Goal: Task Accomplishment & Management: Use online tool/utility

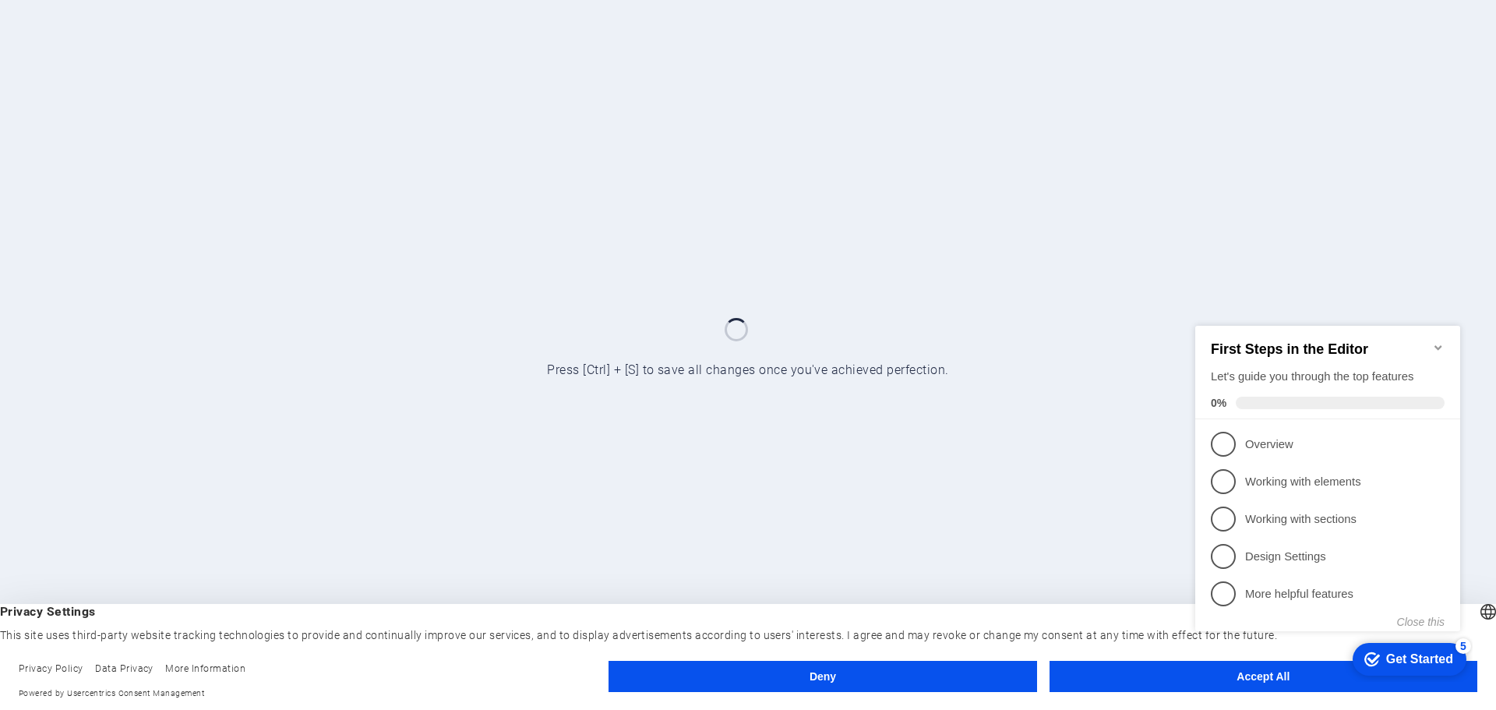
click at [1234, 679] on div "checkmark Get Started 5 First Steps in the Editor Let's guide you through the t…" at bounding box center [1331, 493] width 284 height 376
click at [1244, 679] on div "checkmark Get Started 5 First Steps in the Editor Let's guide you through the t…" at bounding box center [1331, 491] width 284 height 379
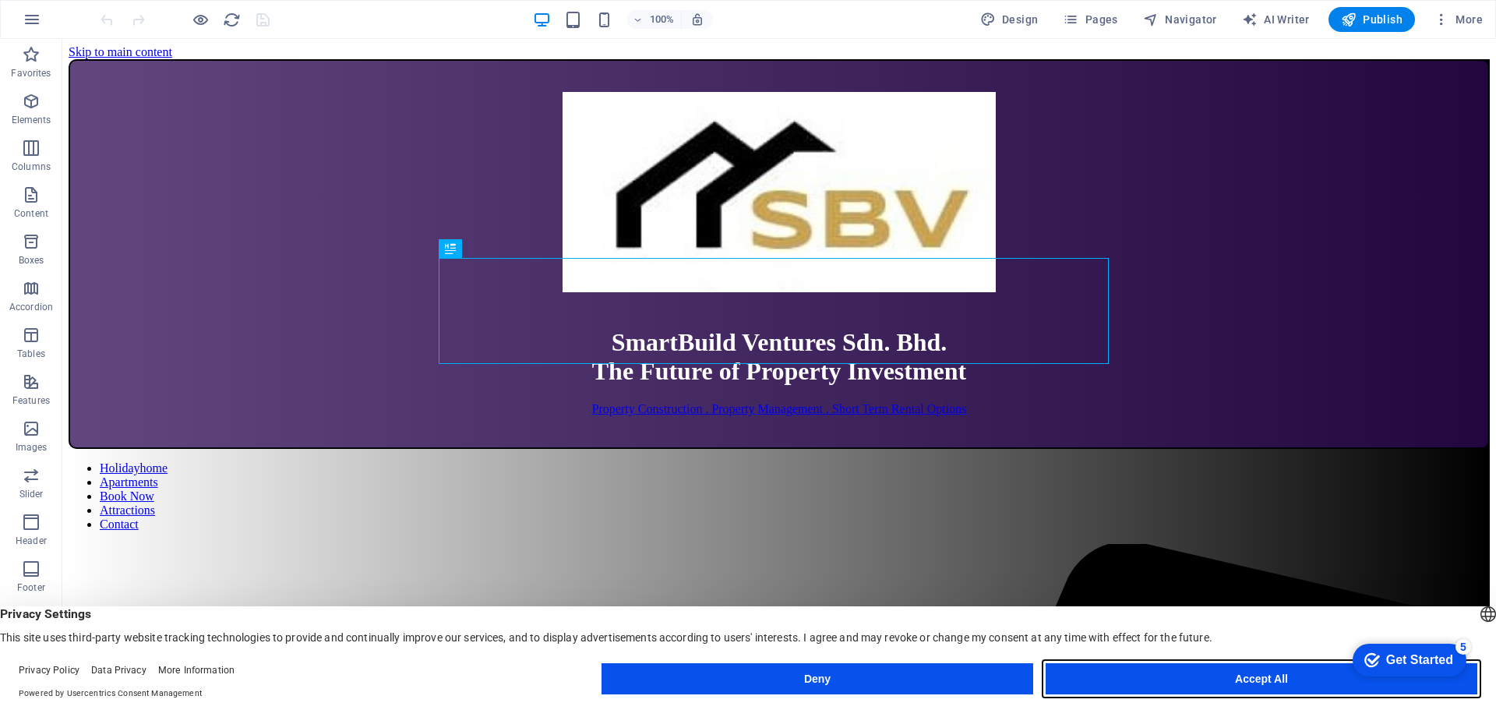
click at [1249, 684] on button "Accept All" at bounding box center [1261, 678] width 432 height 31
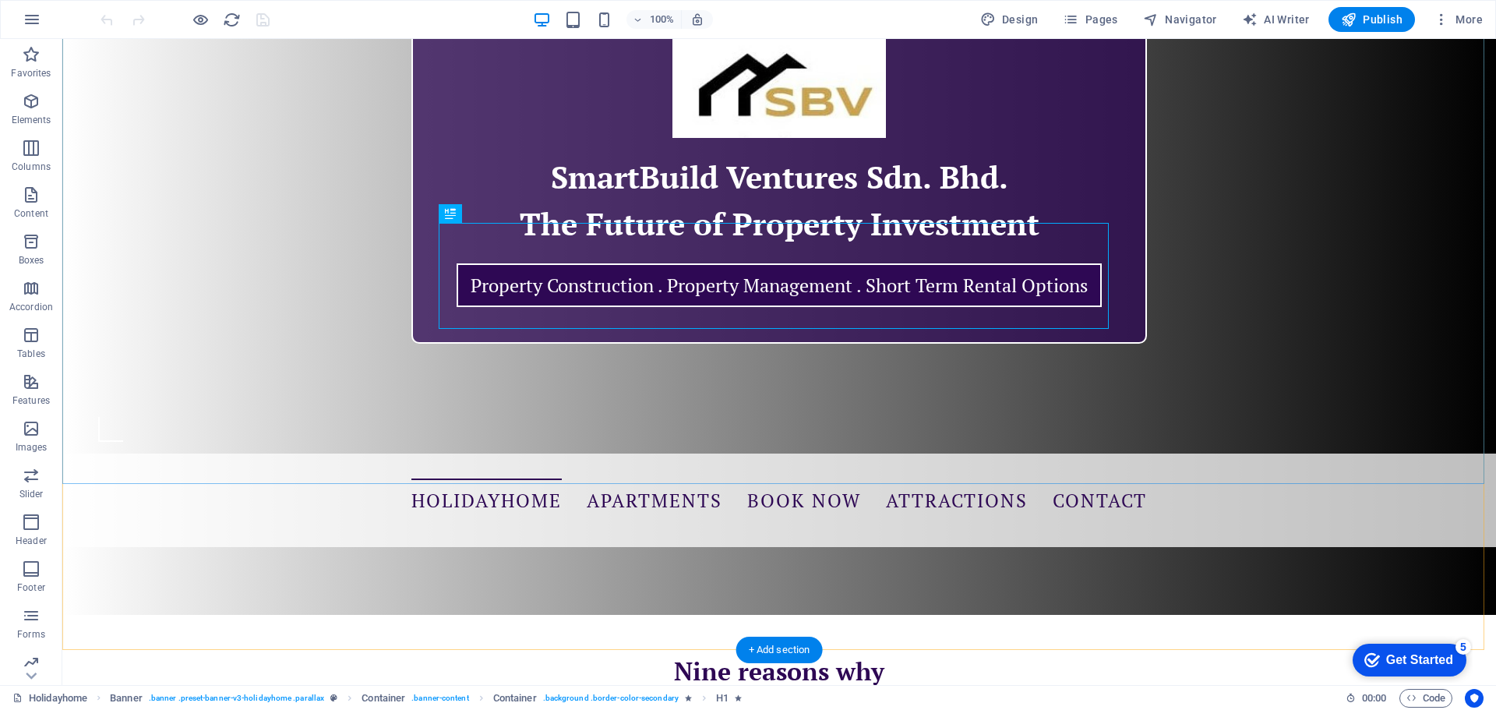
scroll to position [78, 0]
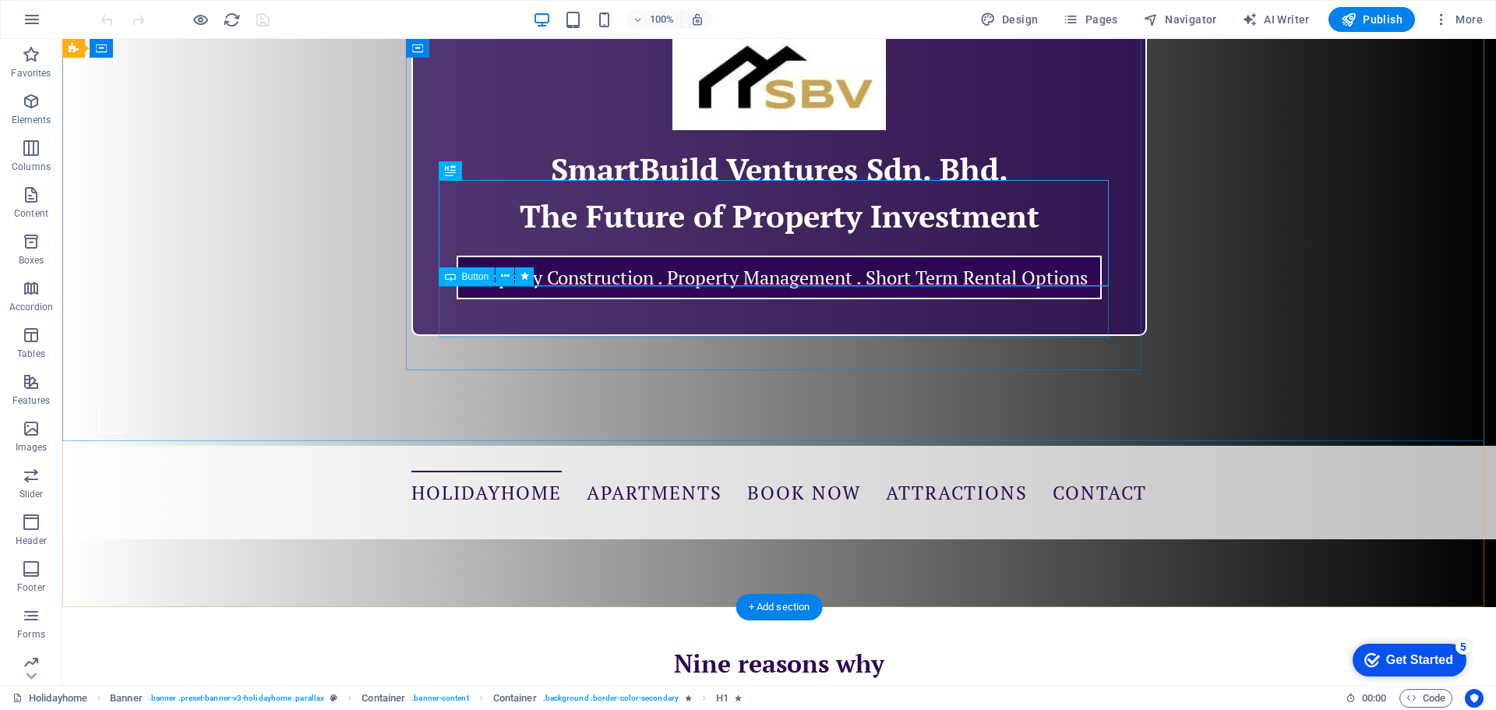
click at [537, 303] on div "Property Construction . Property Management . Short Term Rental Options" at bounding box center [779, 277] width 670 height 51
click at [532, 303] on div "Property Construction . Property Management . Short Term Rental Options" at bounding box center [779, 277] width 670 height 51
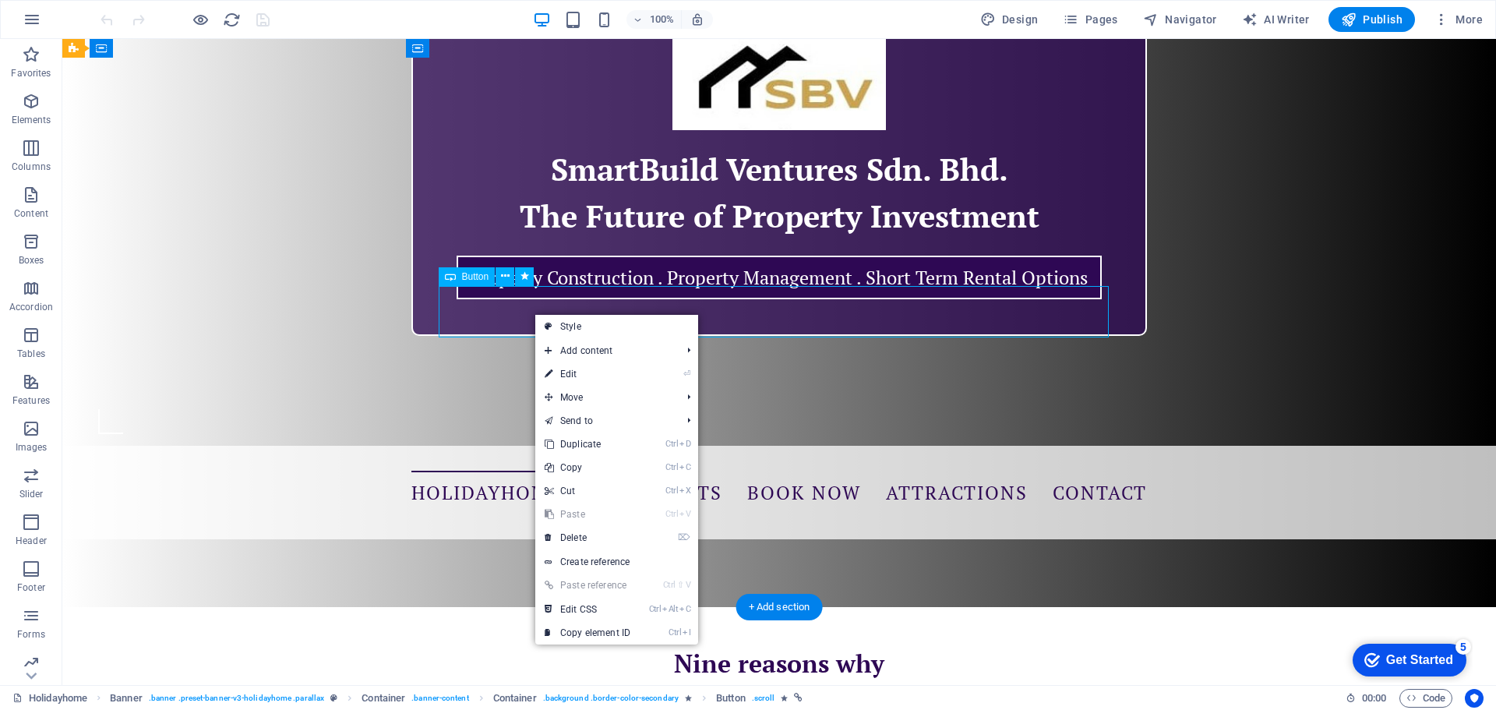
click at [521, 303] on div "Property Construction . Property Management . Short Term Rental Options" at bounding box center [779, 277] width 670 height 51
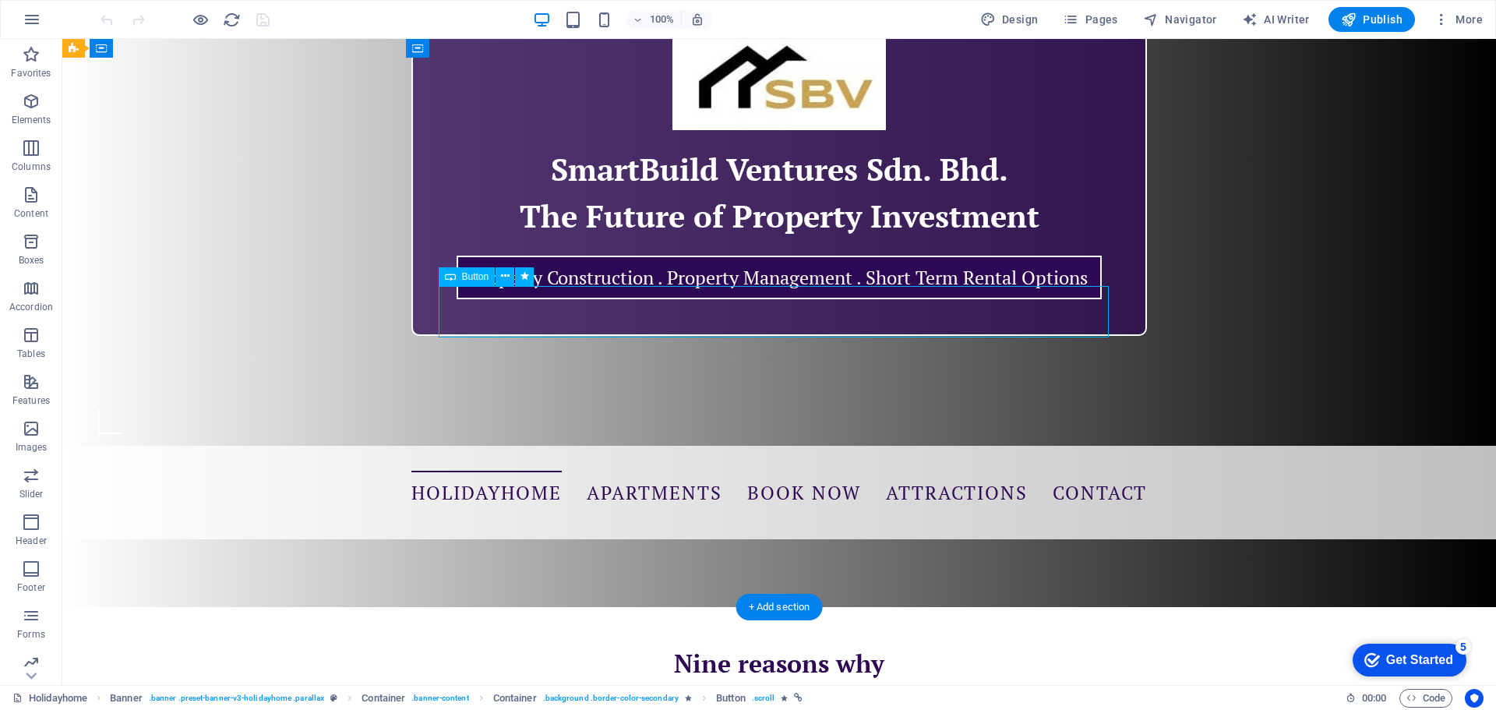
click at [521, 303] on div "Property Construction . Property Management . Short Term Rental Options" at bounding box center [779, 277] width 670 height 51
click at [247, 313] on div "SmartBuild Ventures Sdn. Bhd. The Future of Property Investment Property Constr…" at bounding box center [778, 167] width 1433 height 412
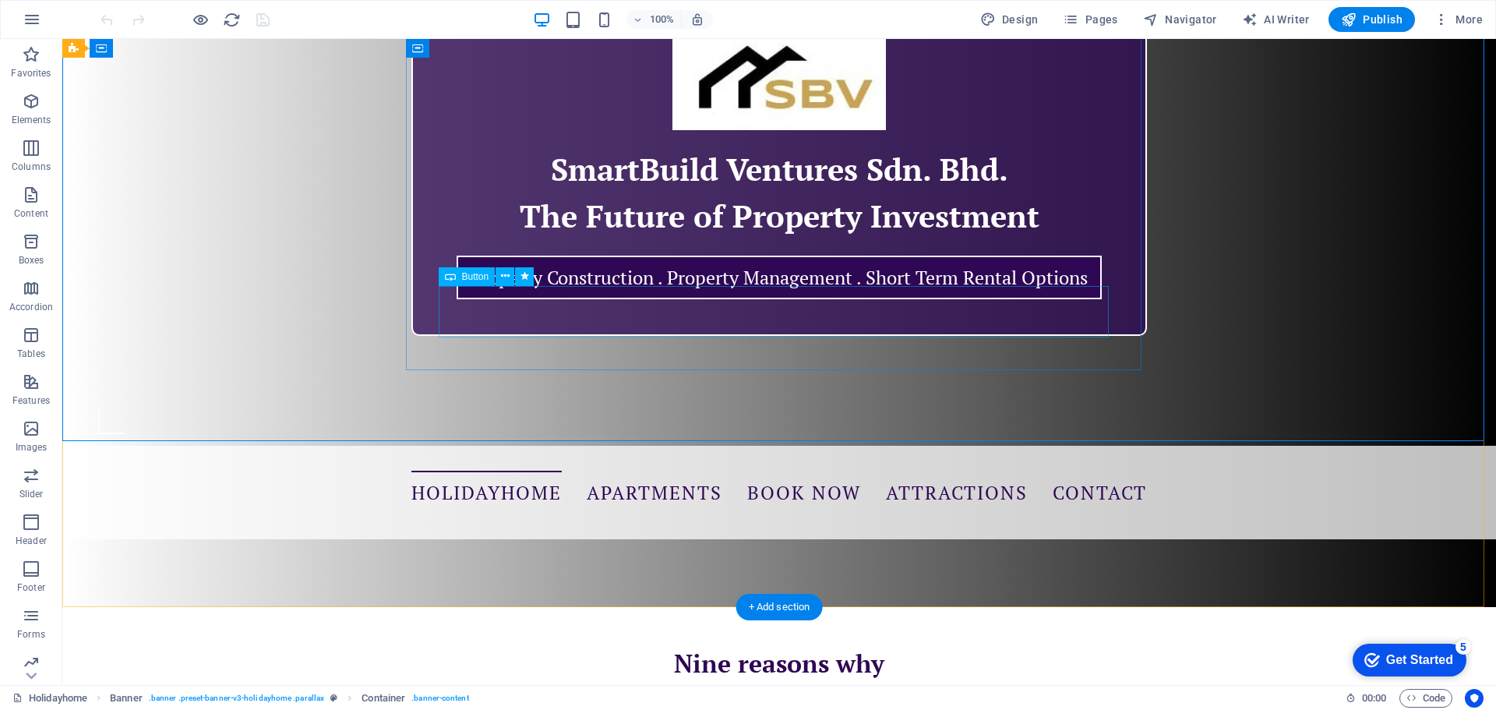
click at [573, 303] on div "Property Construction . Property Management . Short Term Rental Options" at bounding box center [779, 277] width 670 height 51
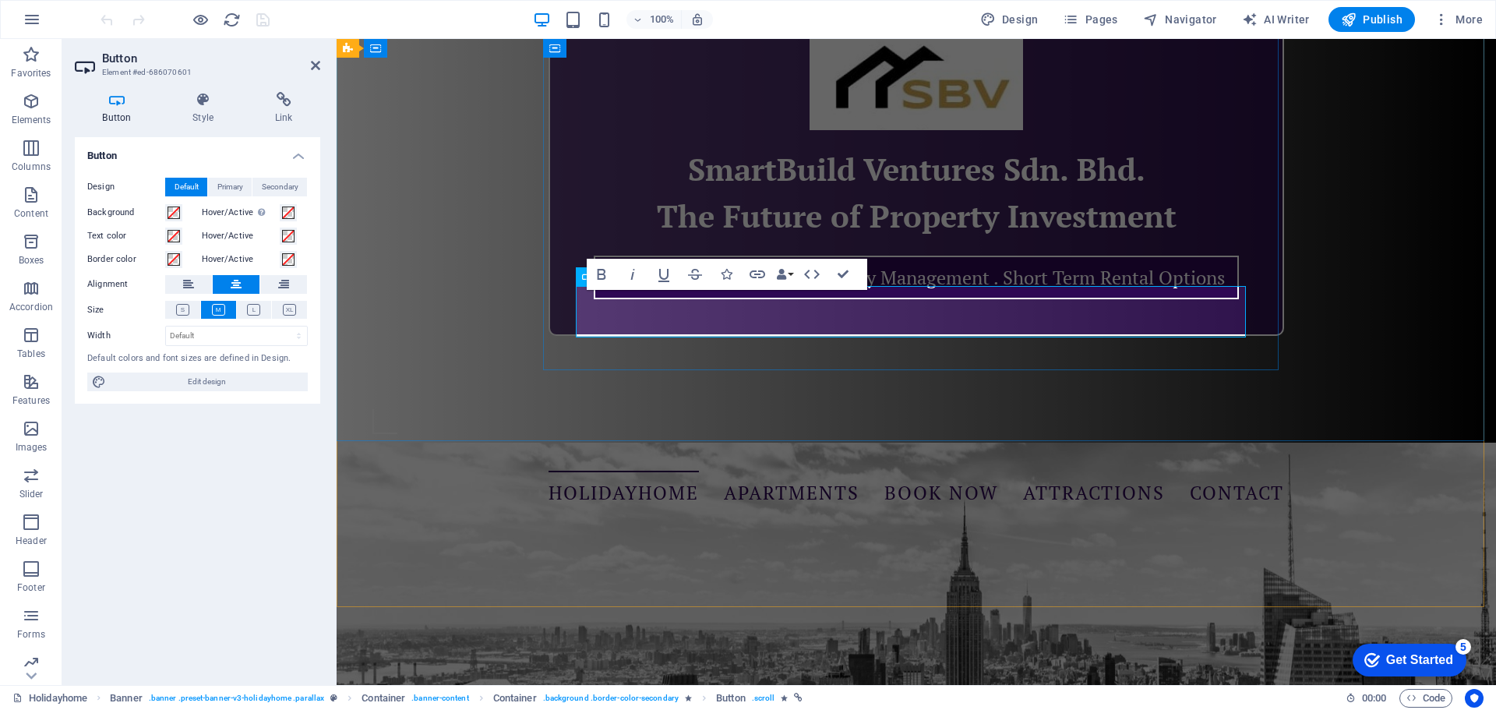
click at [675, 299] on link "Property Construction . Property Management . Short Term Rental Options" at bounding box center [916, 277] width 645 height 44
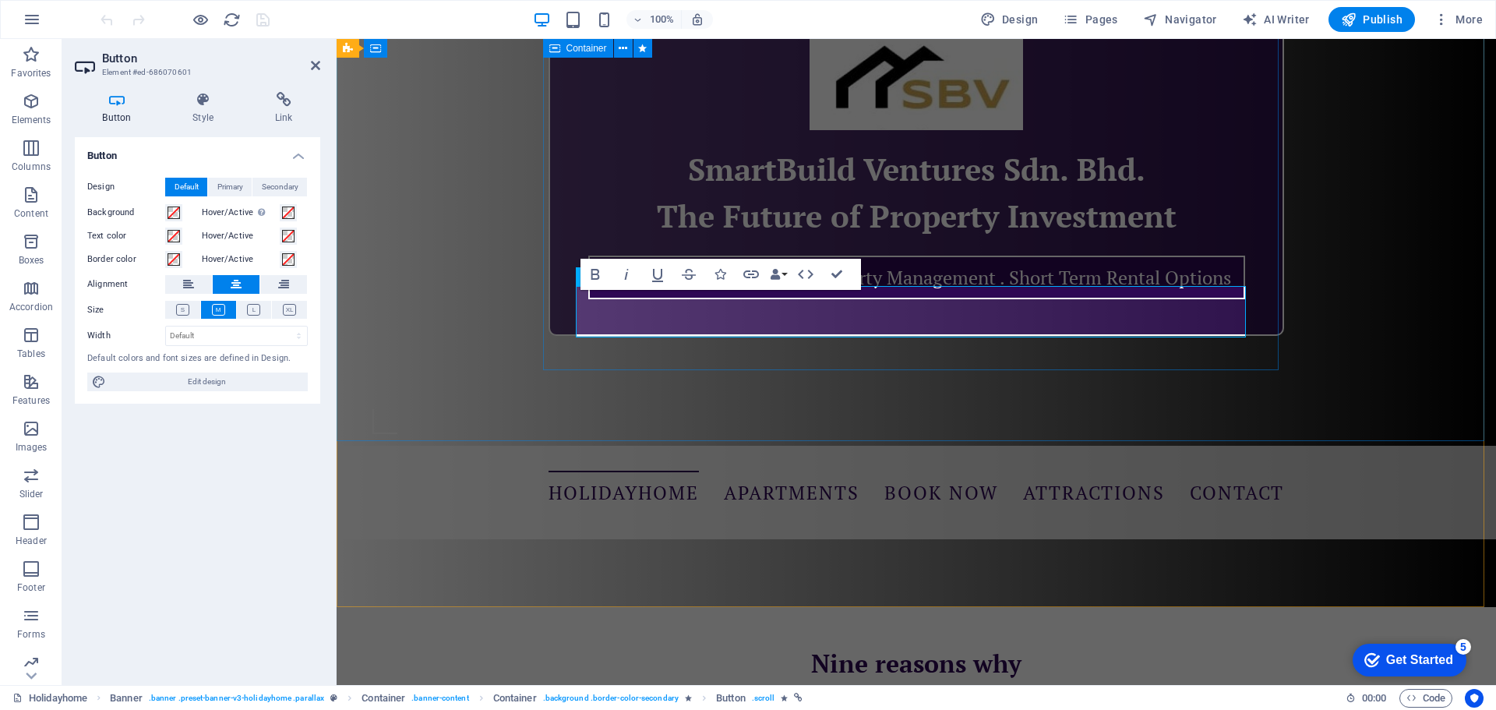
scroll to position [64, 0]
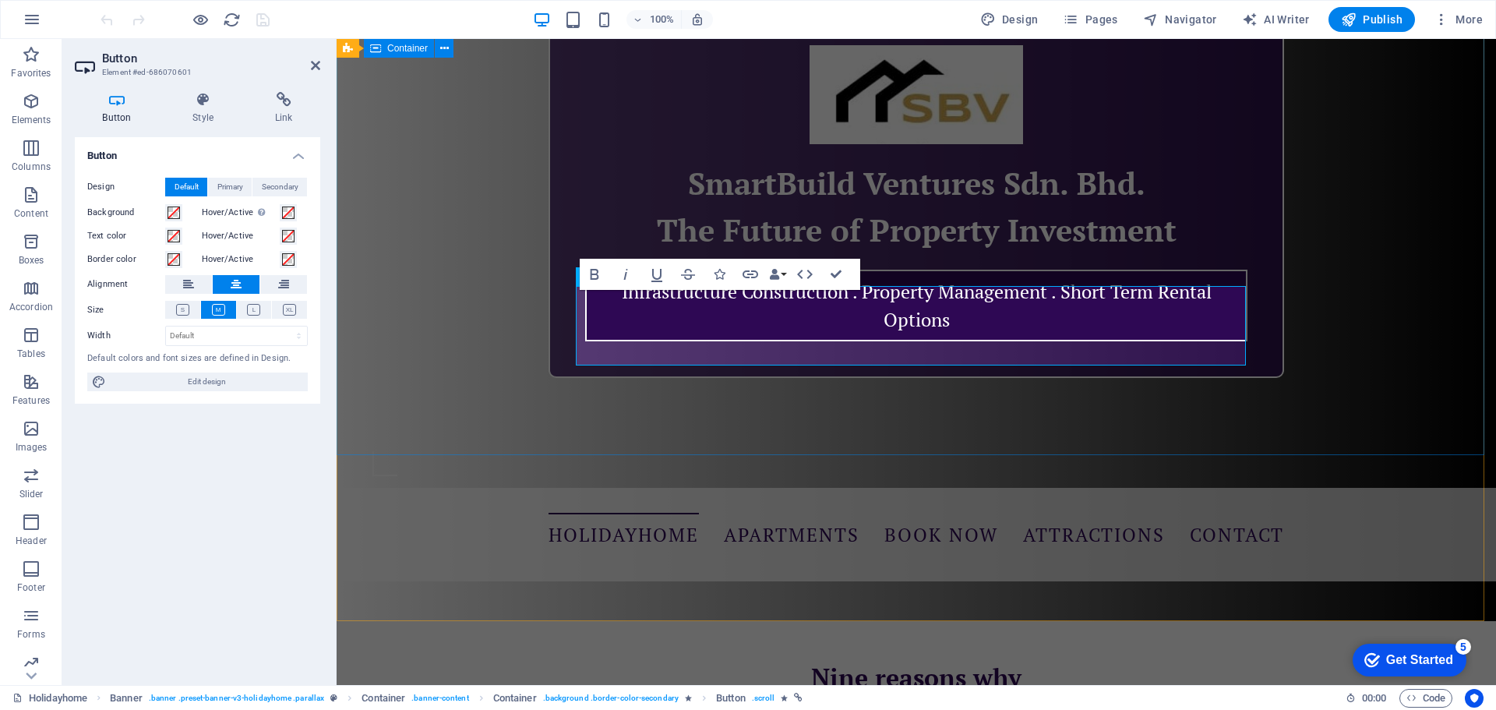
click at [655, 415] on div "SmartBuild Ventures Sdn. Bhd. The Future of Property Investment Infrastructure …" at bounding box center [915, 195] width 1159 height 440
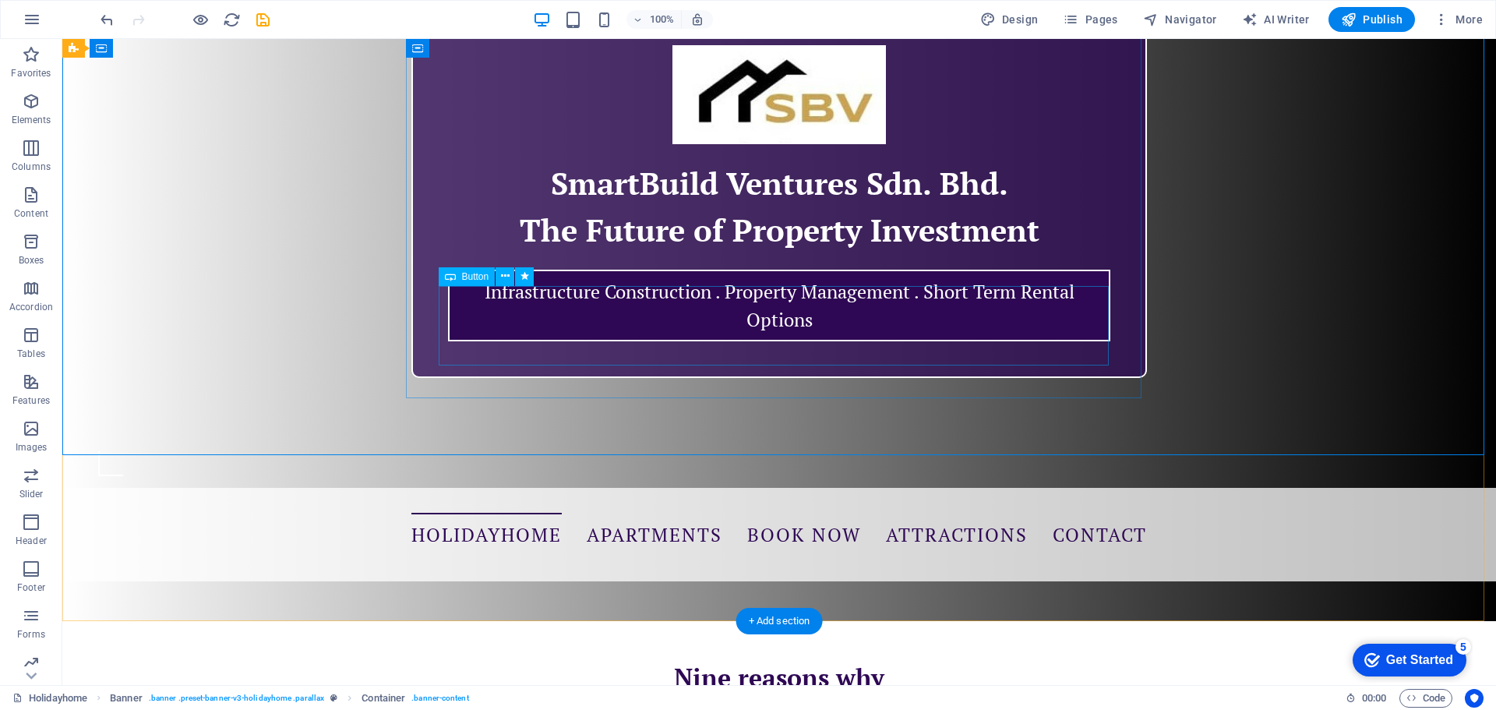
click at [715, 313] on div "Infrastructure Construction . Property Management . Short Term Rental Options" at bounding box center [779, 305] width 670 height 79
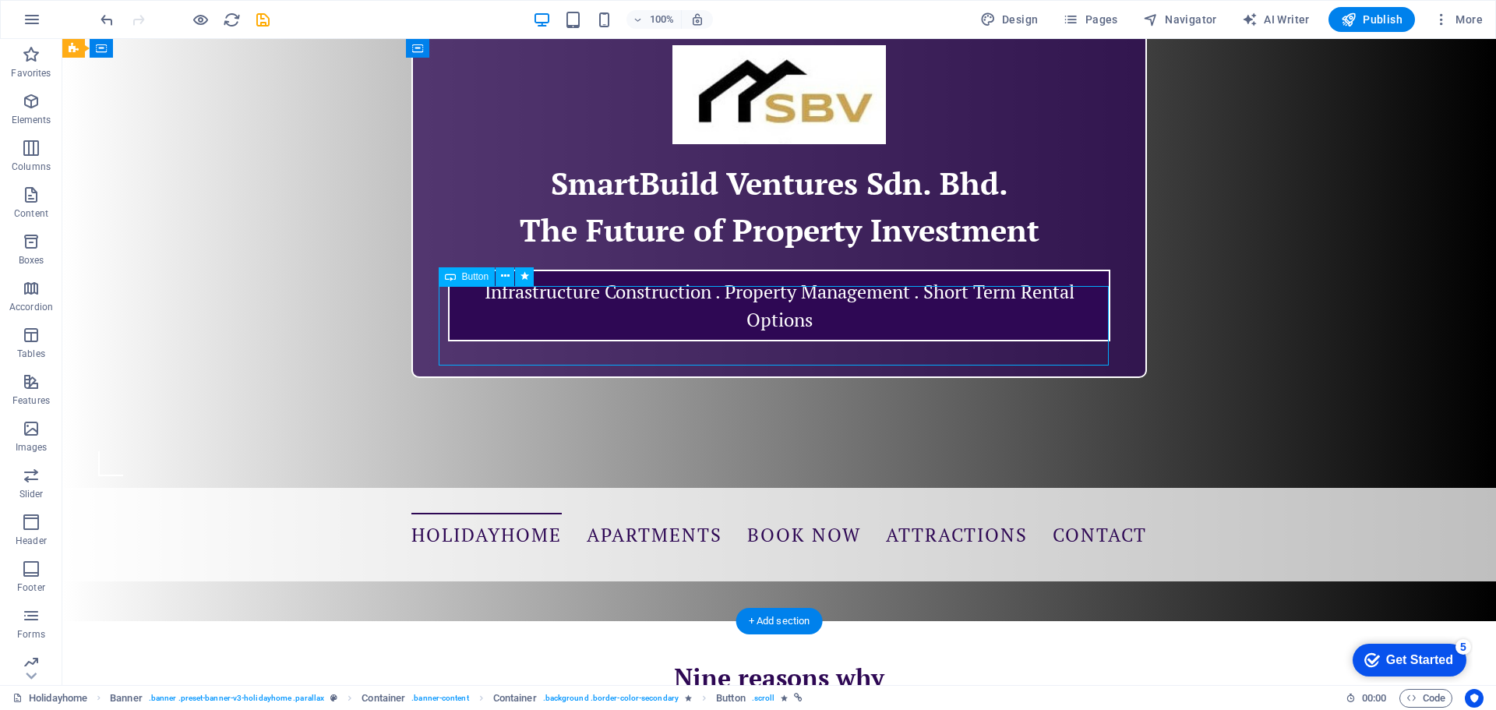
click at [673, 315] on div "Infrastructure Construction . Property Management . Short Term Rental Options" at bounding box center [779, 305] width 670 height 79
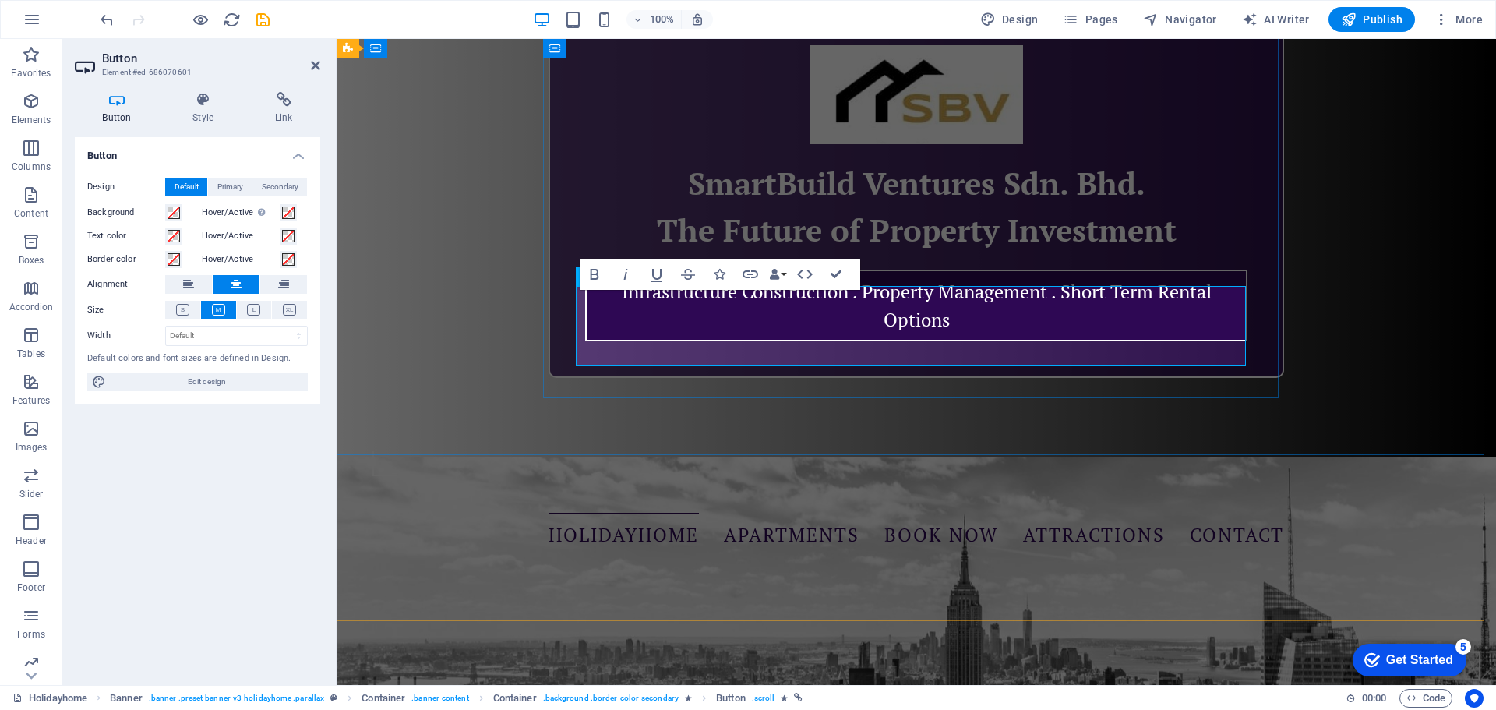
click at [843, 313] on link "Infrastructure Construction . Property Management . Short Term Rental Options" at bounding box center [916, 306] width 662 height 72
click at [847, 306] on link "Infrastructure Construction . Property Management . Short Term Rental Options" at bounding box center [916, 306] width 662 height 72
click at [854, 307] on link "Infrastructure Construction . Property Management . Short Term Rental Options" at bounding box center [916, 306] width 662 height 72
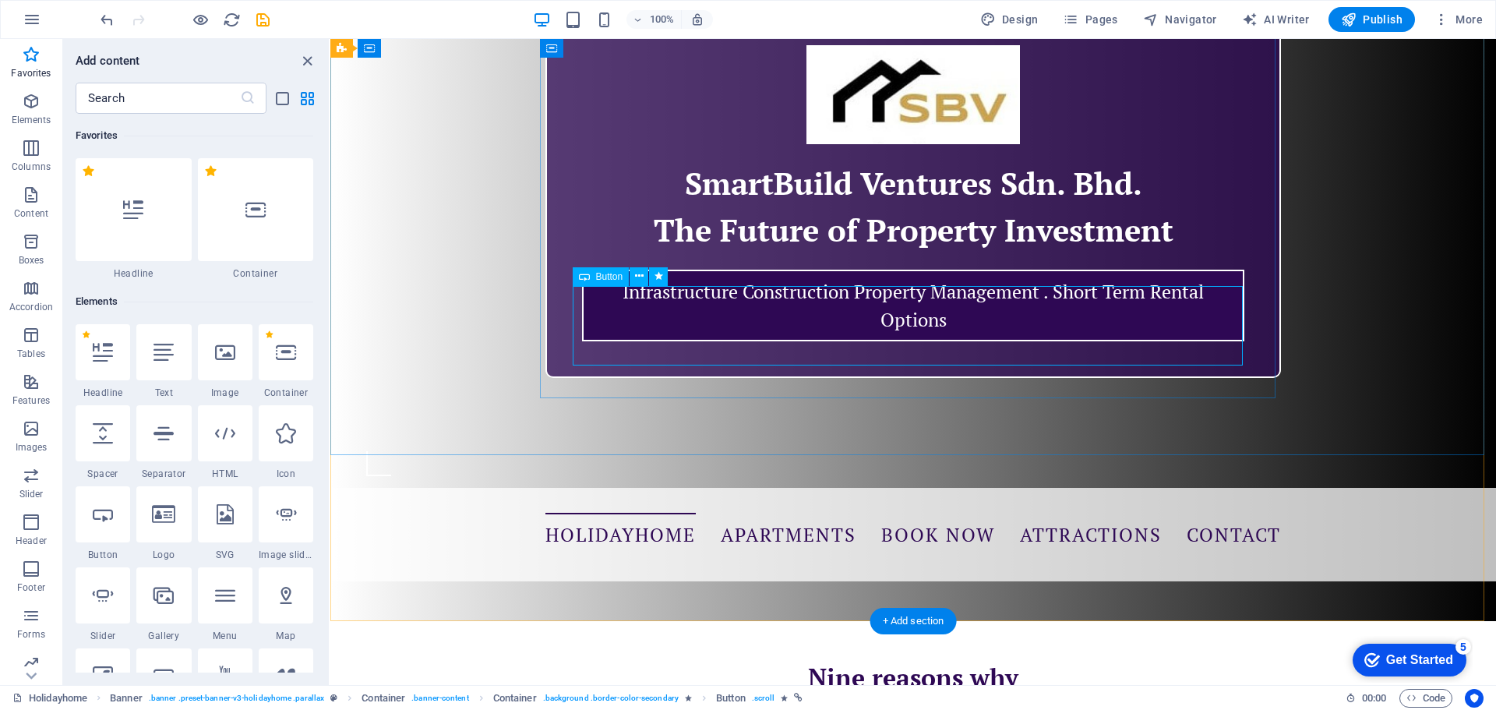
click at [868, 325] on div "Infrastructure Construction Property Management . Short Term Rental Options" at bounding box center [913, 305] width 670 height 79
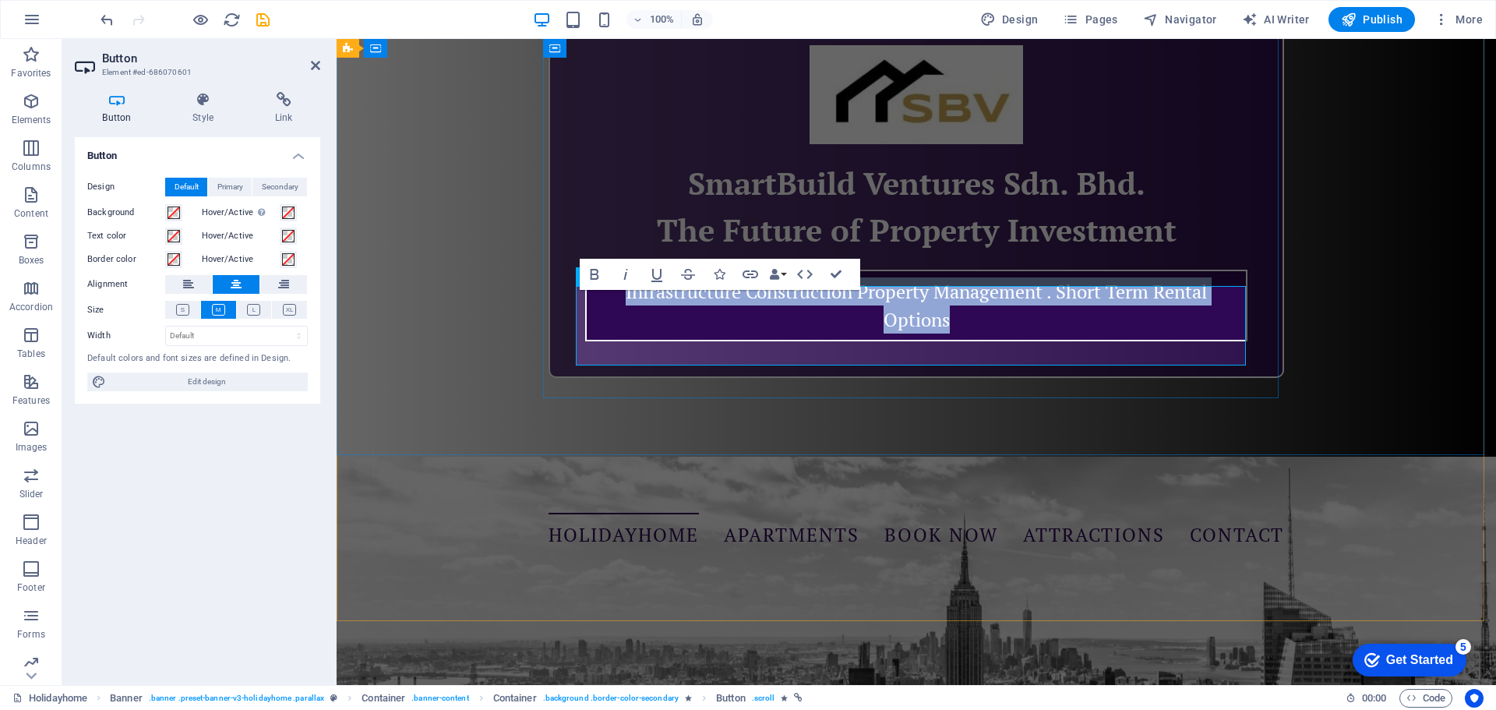
click at [879, 307] on link "Infrastructure Construction Property Management . Short Term Rental Options" at bounding box center [916, 306] width 662 height 72
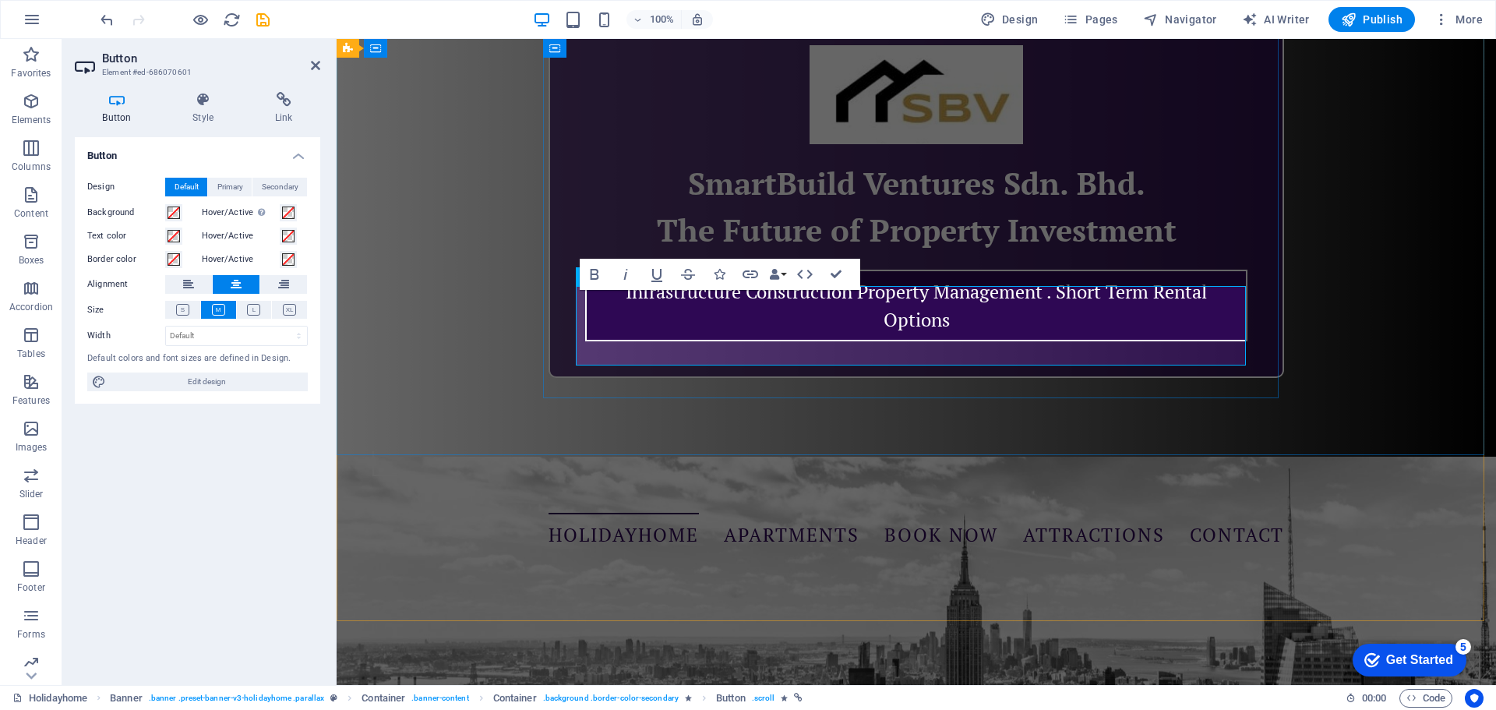
click at [854, 309] on link "Infrastructure Construction Property Management . Short Term Rental Options" at bounding box center [916, 306] width 662 height 72
click at [908, 341] on link "Infrastructure Construction Property Management . Short Term Rental Options" at bounding box center [916, 306] width 662 height 72
drag, startPoint x: 911, startPoint y: 358, endPoint x: 903, endPoint y: 379, distance: 22.4
click at [903, 378] on div "SmartBuild Ventures Sdn. Bhd. The Future of Property Investment Infrastructure …" at bounding box center [915, 194] width 735 height 365
click at [957, 341] on link "Infrastructure Construction Property Management . Short Term Rental Options" at bounding box center [916, 306] width 662 height 72
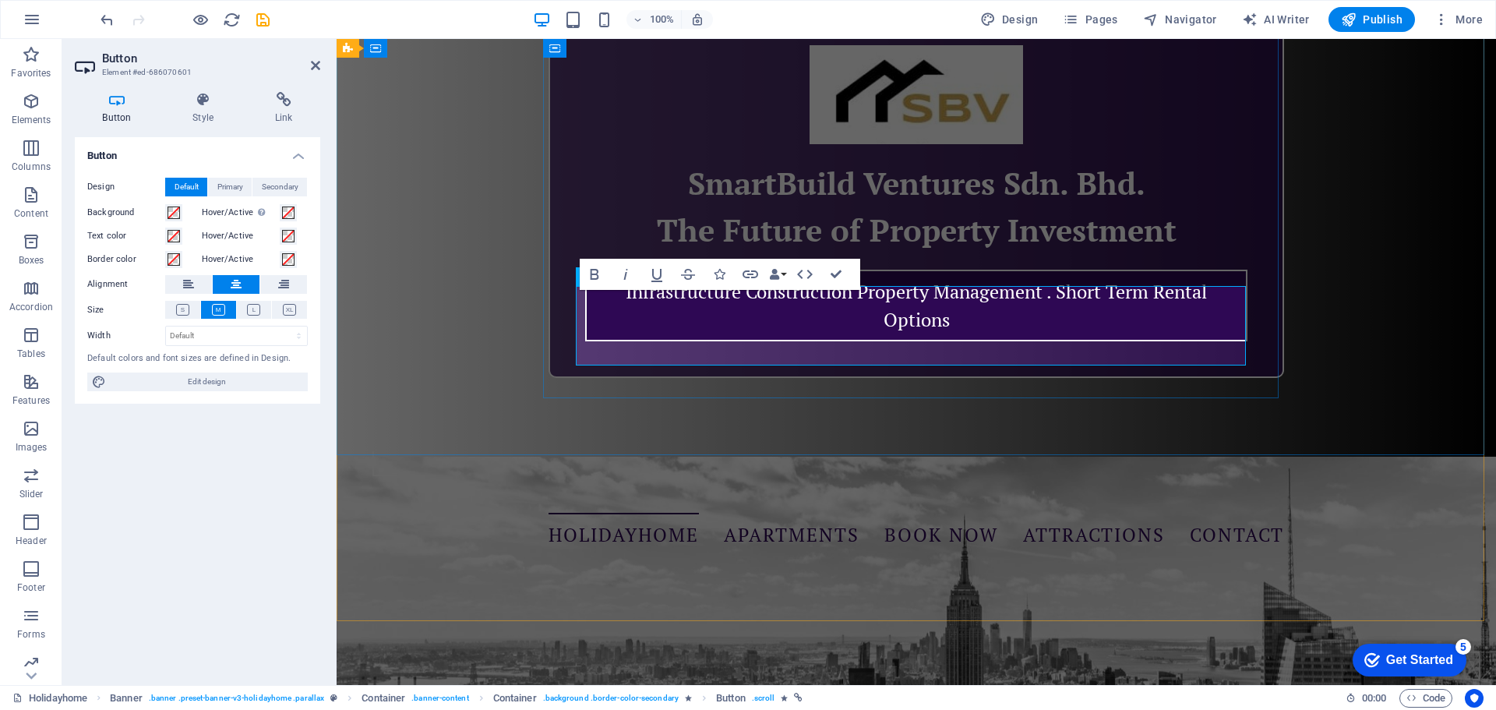
click at [1046, 307] on link "Infrastructure Construction Property Management . Short Term Rental Options" at bounding box center [916, 306] width 662 height 72
click at [858, 309] on link "Infrastructure Construction Property Management . Short Term Rental Options" at bounding box center [916, 306] width 662 height 72
click at [850, 311] on link "Infrastructure Construction Property Management . Short Term Rental Options" at bounding box center [916, 306] width 662 height 72
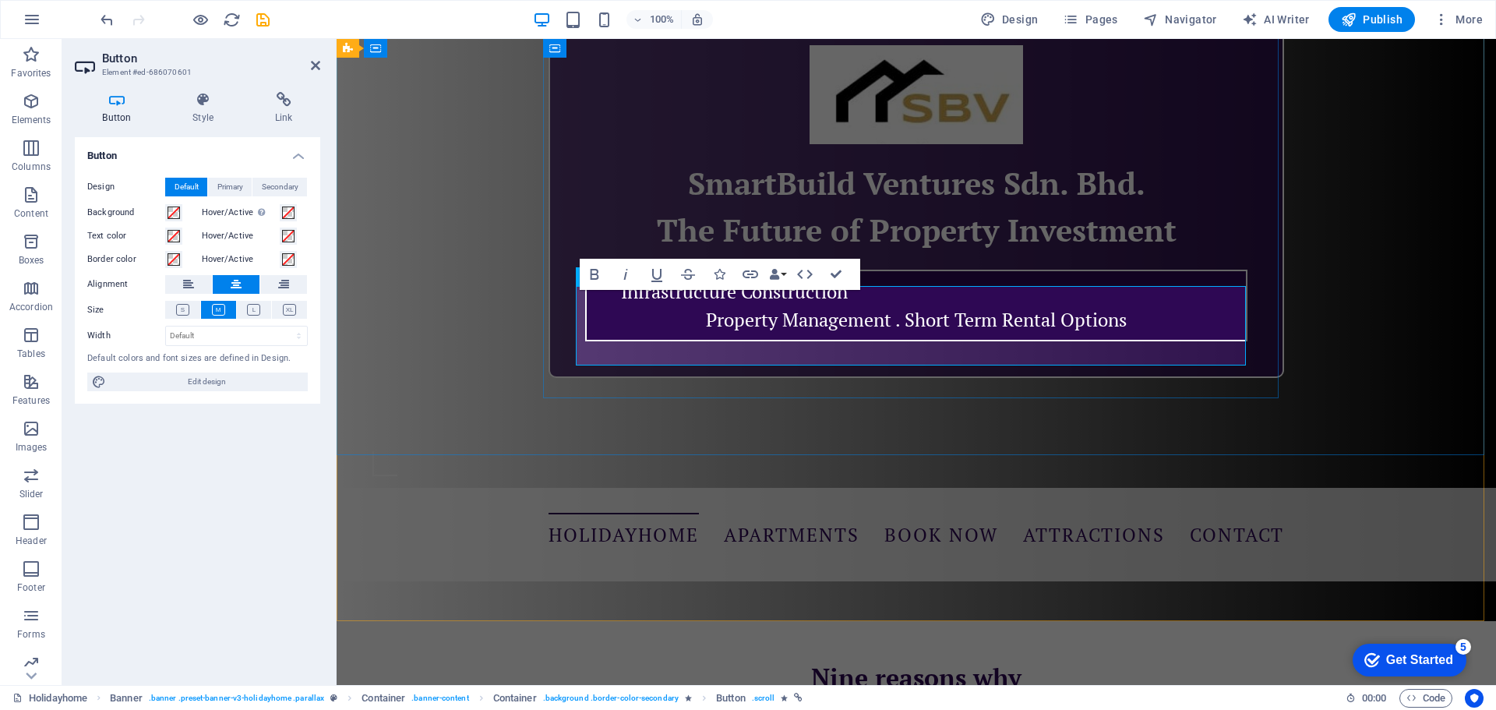
click at [631, 305] on link "Infrastructure Construction Property Management . Short Term Rental Options" at bounding box center [916, 306] width 662 height 72
click at [615, 315] on link "Infrastructure Construction Property Management . Short Term Rental Options" at bounding box center [916, 306] width 662 height 72
click at [187, 287] on icon at bounding box center [188, 284] width 11 height 19
click at [238, 279] on icon at bounding box center [236, 284] width 11 height 19
click at [263, 284] on button at bounding box center [283, 284] width 47 height 19
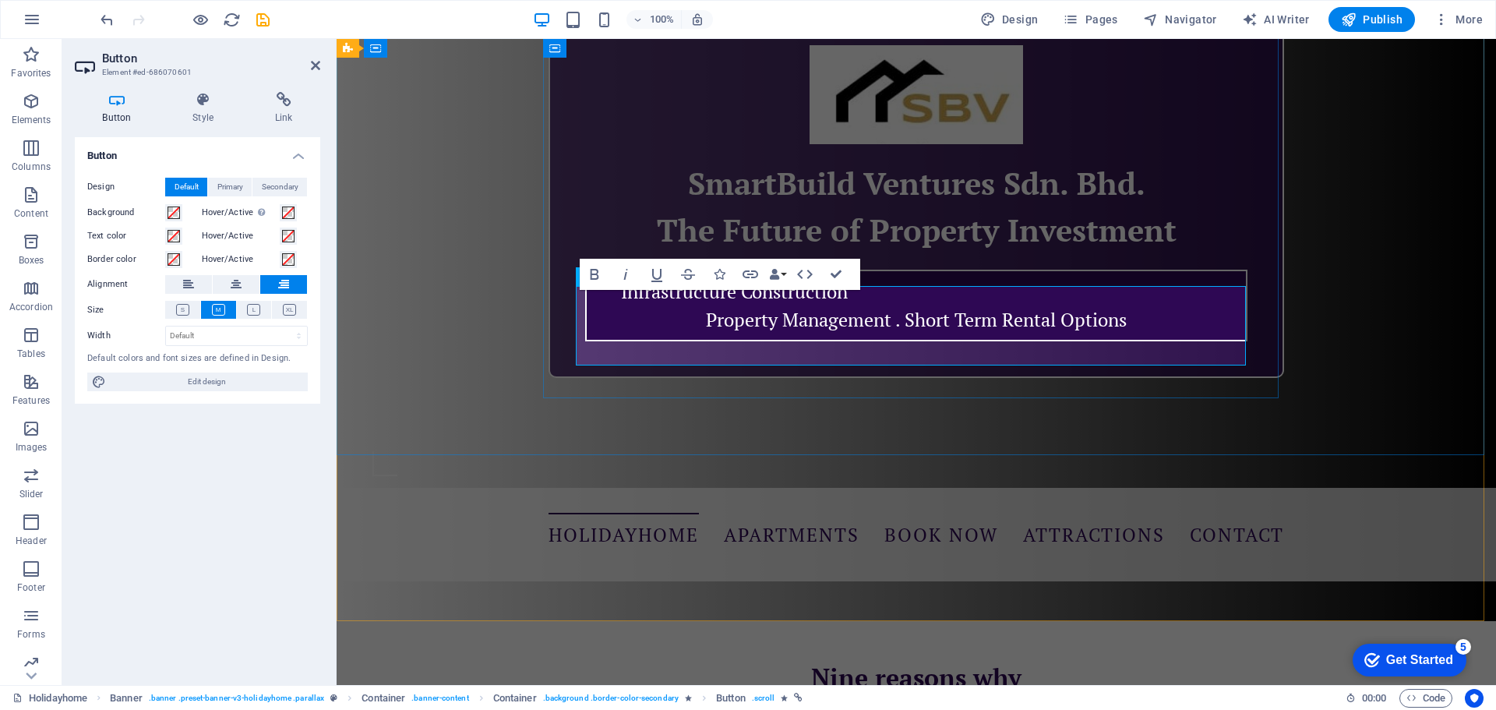
click at [654, 320] on link "Infrastructure Construction Property Management . Short Term Rental Options" at bounding box center [916, 306] width 662 height 72
click at [656, 319] on link "Infrastructure Construction Property Management . Short Term Rental Options" at bounding box center [916, 306] width 662 height 72
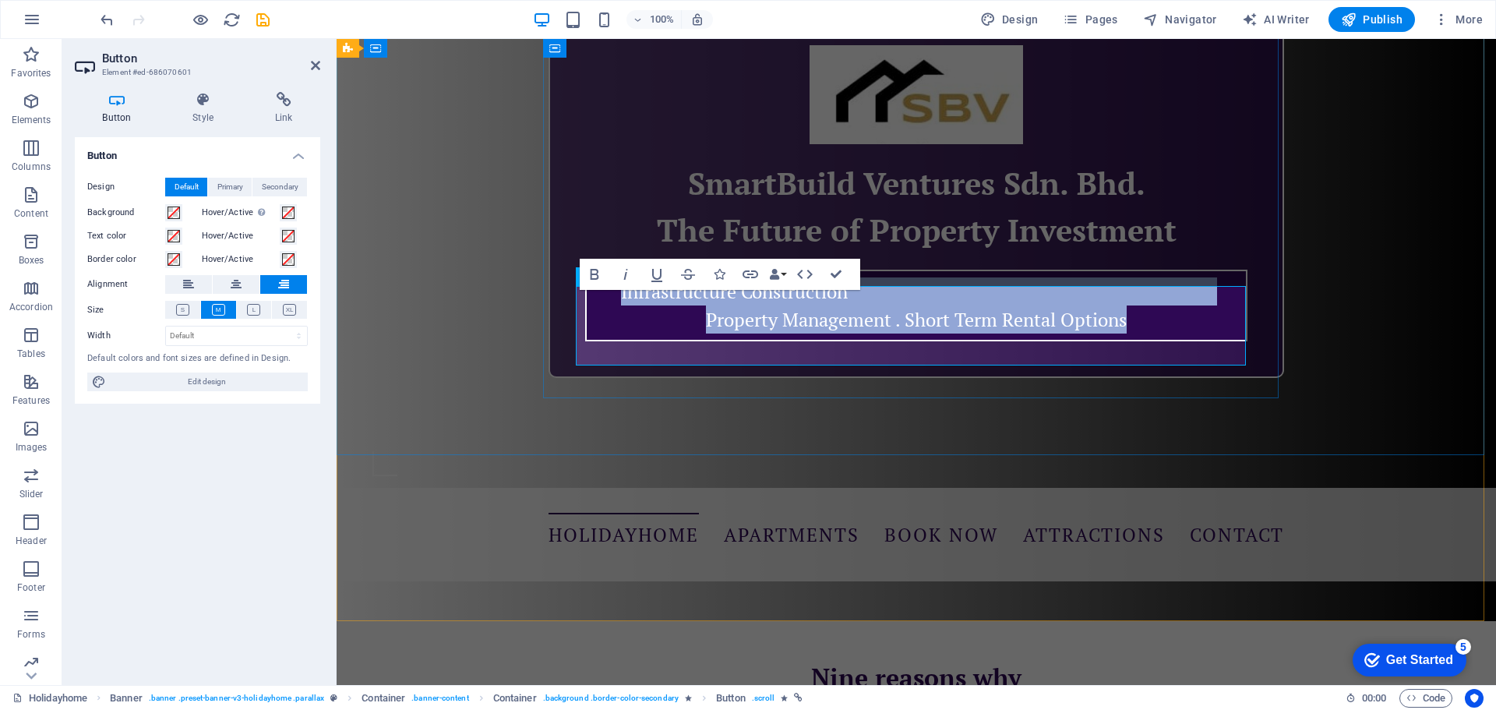
click at [656, 319] on link "Infrastructure Construction Property Management . Short Term Rental Options" at bounding box center [916, 306] width 662 height 72
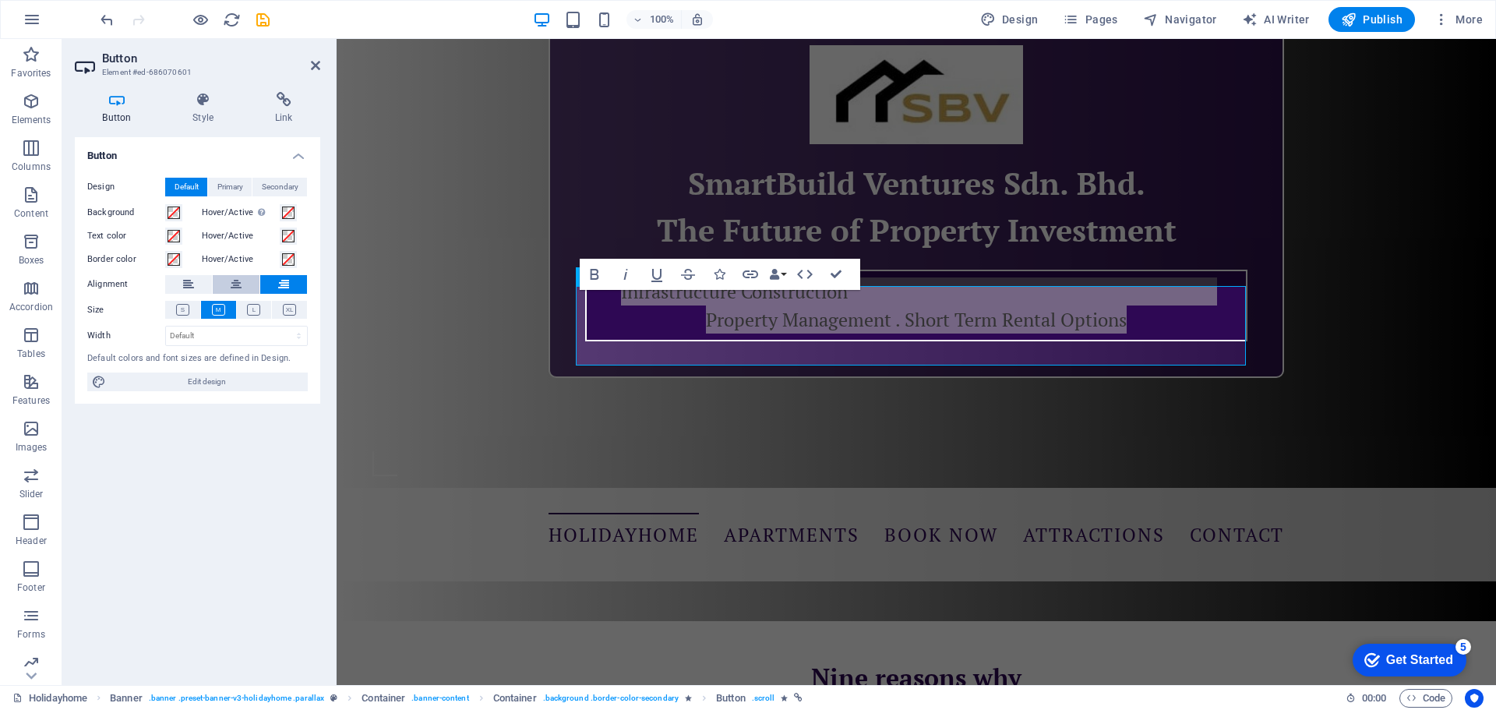
click at [228, 288] on button at bounding box center [236, 284] width 47 height 19
click at [182, 281] on button at bounding box center [188, 284] width 47 height 19
click at [277, 287] on button at bounding box center [283, 284] width 47 height 19
click at [218, 290] on button at bounding box center [236, 284] width 47 height 19
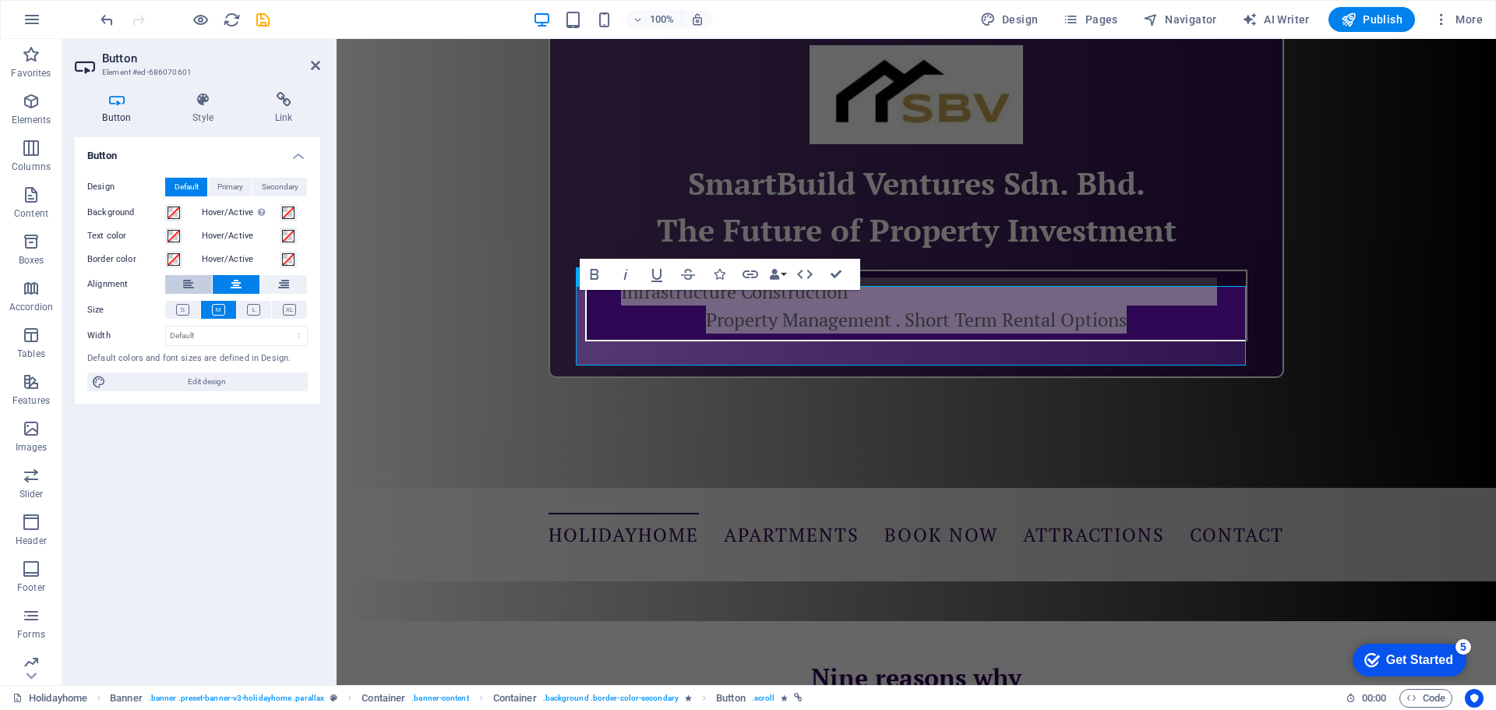
click at [205, 289] on button at bounding box center [188, 284] width 47 height 19
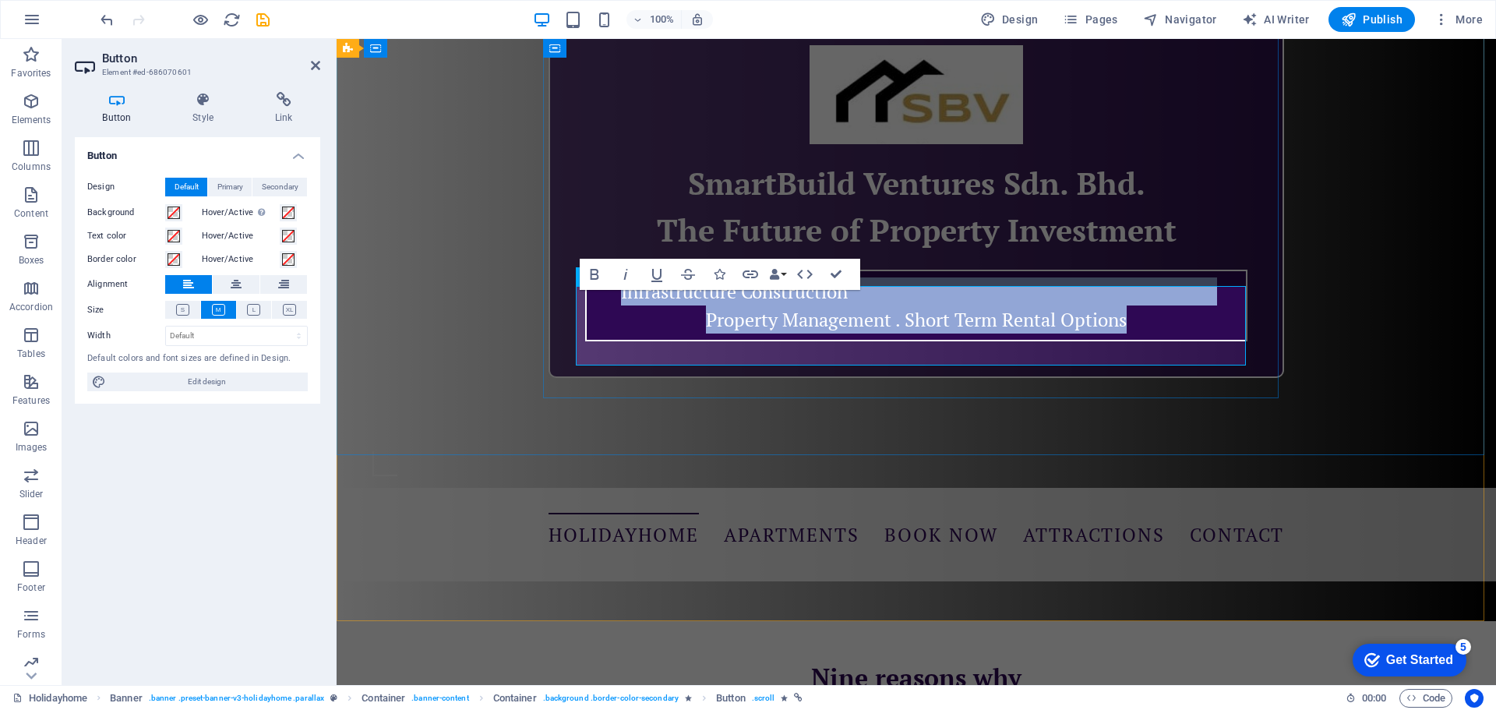
click at [839, 310] on link "Infrastructure Construction Property Management . Short Term Rental Options" at bounding box center [916, 306] width 662 height 72
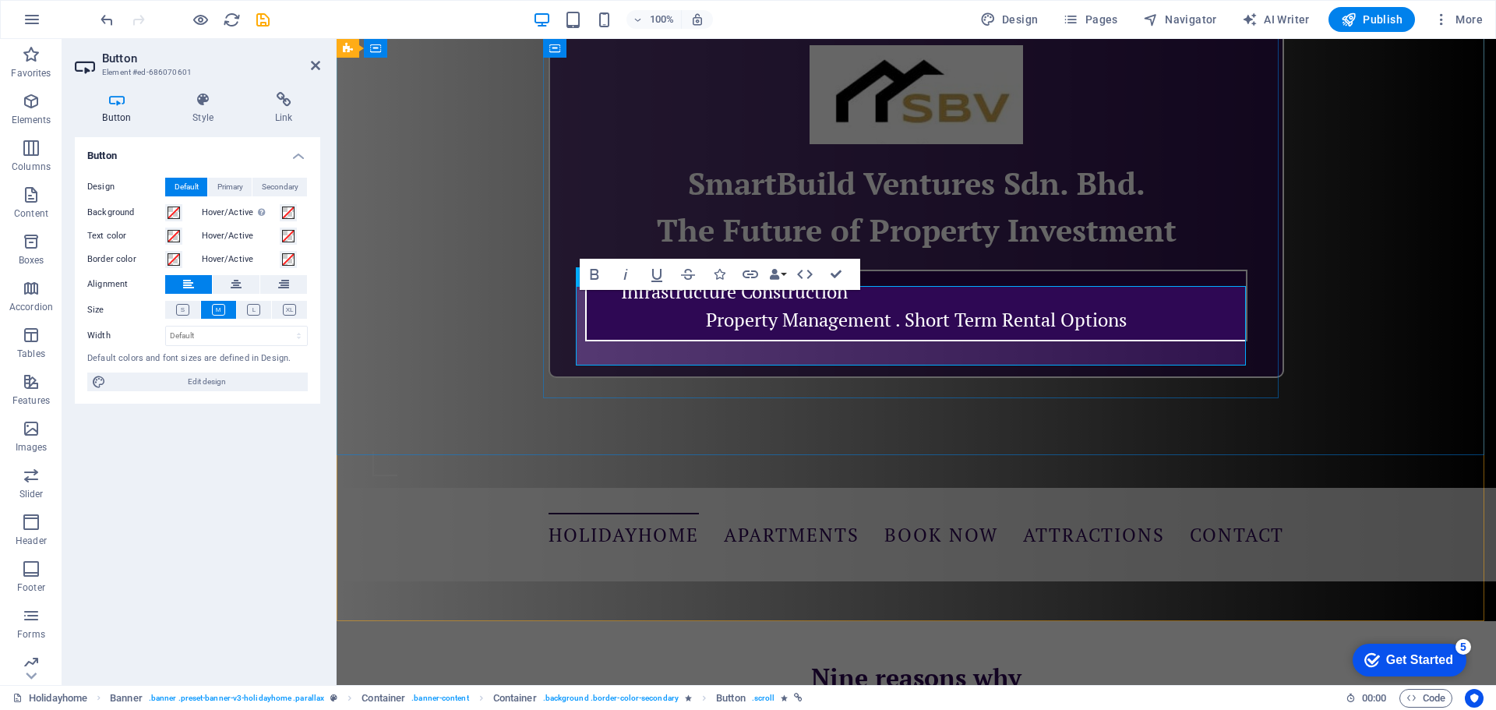
click at [876, 319] on link "Infrastructure Construction Property Management . Short Term Rental Options" at bounding box center [916, 306] width 662 height 72
click at [889, 337] on link "Infrastructure Construction Property Management . Short Term Rental Options" at bounding box center [916, 306] width 662 height 72
click at [898, 341] on link "Infrastructure Construction Property Management . Short Term Rental Options" at bounding box center [916, 306] width 662 height 72
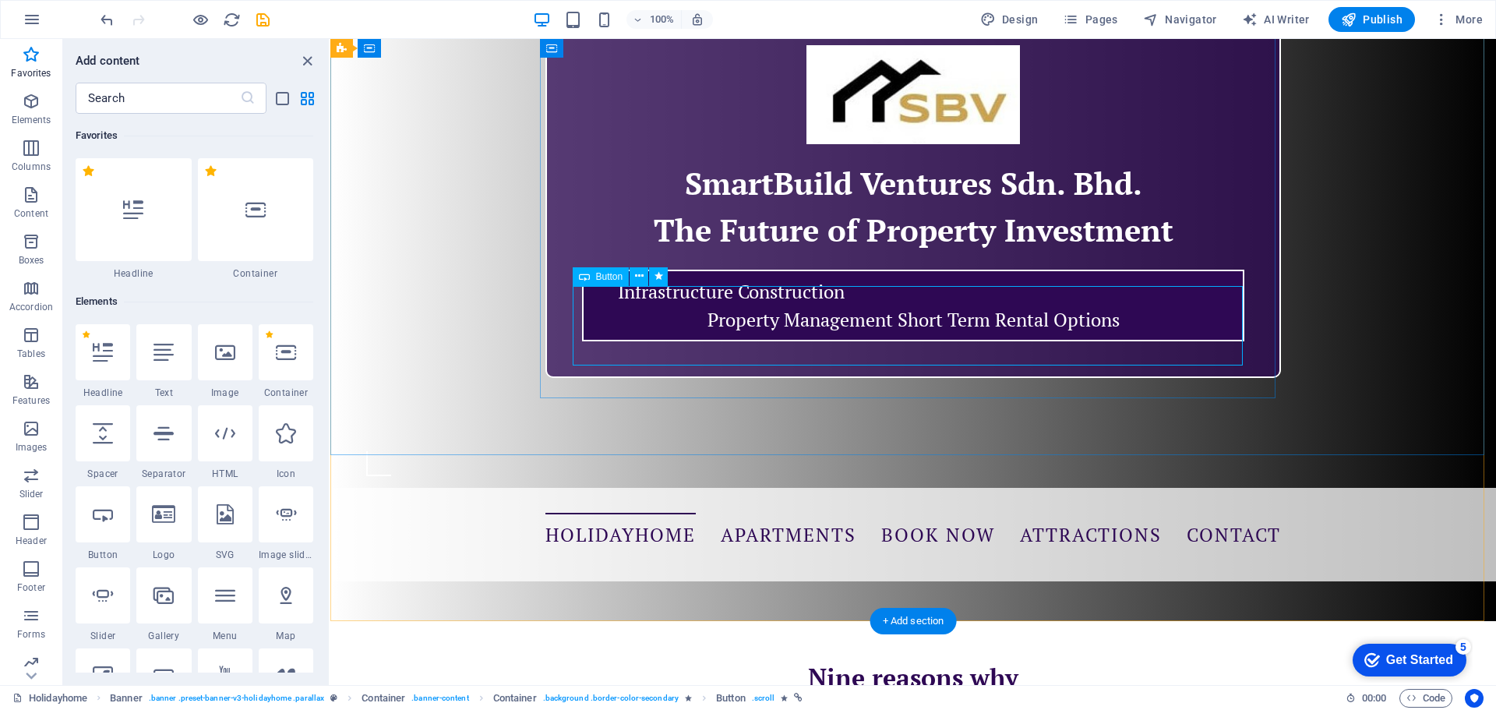
click at [941, 337] on div "Infrastructure Construction Property Management Short Term Rental Options" at bounding box center [913, 305] width 670 height 79
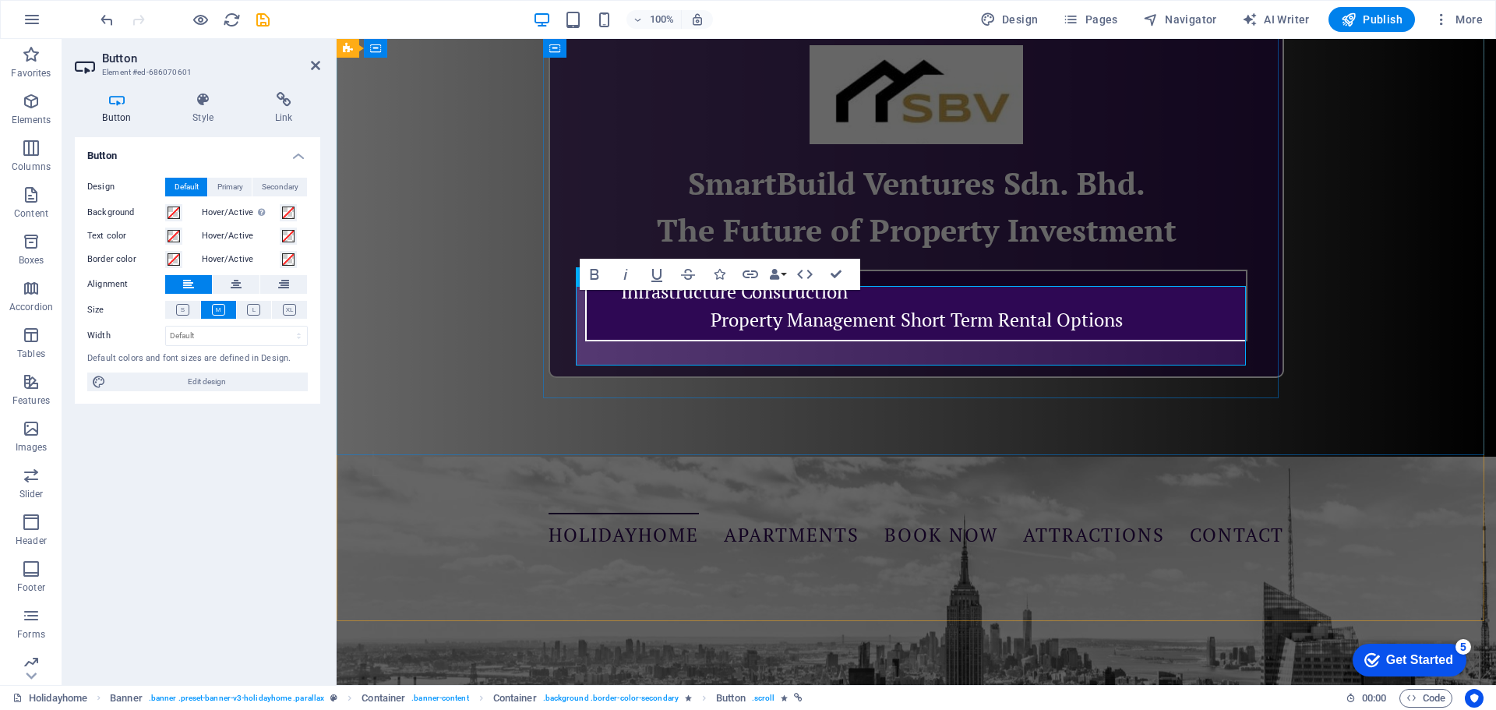
click at [854, 305] on link "Infrastructure Construction Property Management Short Term Rental Options" at bounding box center [916, 306] width 662 height 72
click at [710, 339] on link "Infrastructure Construction Property Management Short Term Rental Options" at bounding box center [916, 306] width 662 height 72
click at [703, 339] on link "Infrastructure Construction Property Management Short Term Rental Options" at bounding box center [916, 306] width 662 height 72
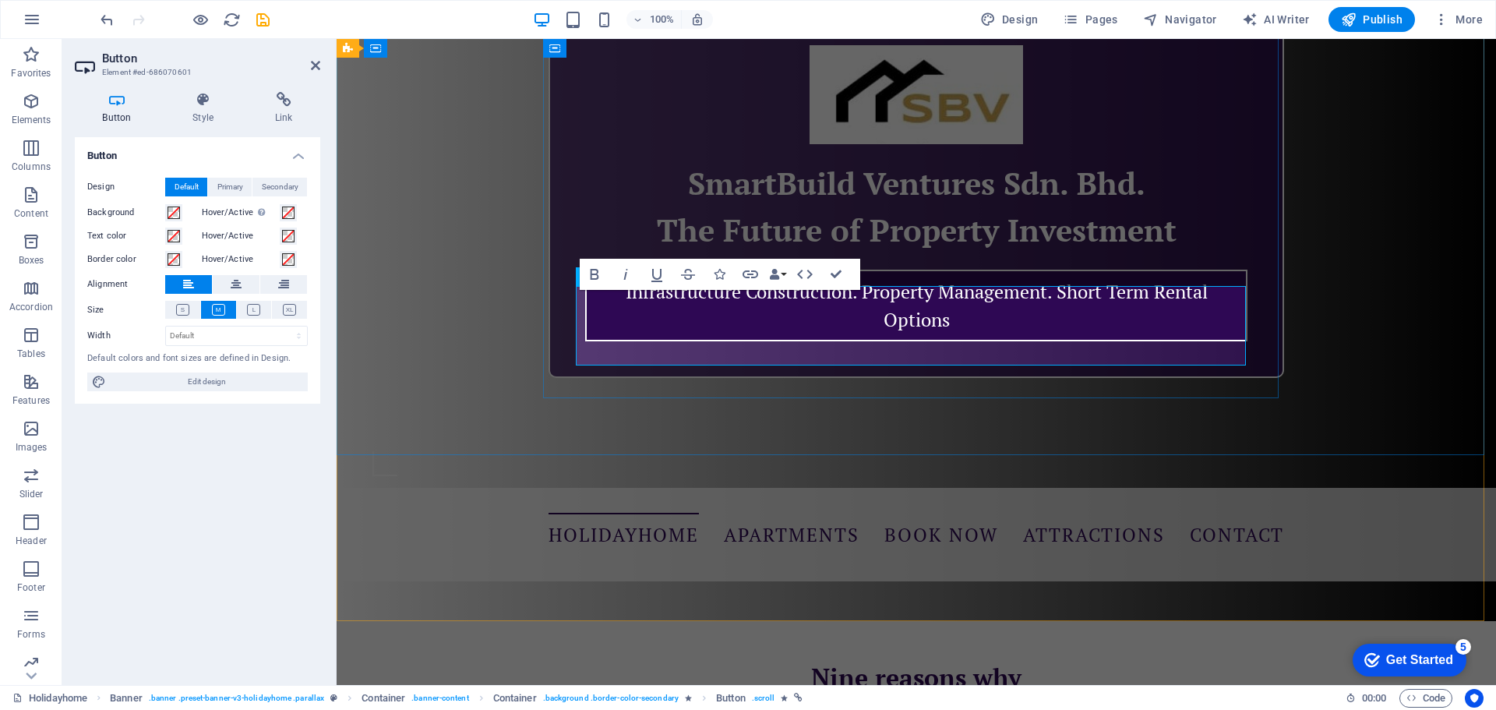
click at [879, 341] on link "Infrastructure Construction. Property Management. Short Term Rental Options" at bounding box center [916, 306] width 662 height 72
click at [960, 340] on link "Infrastructure Construction. Property Management. Short Term Rental Options" at bounding box center [916, 306] width 662 height 72
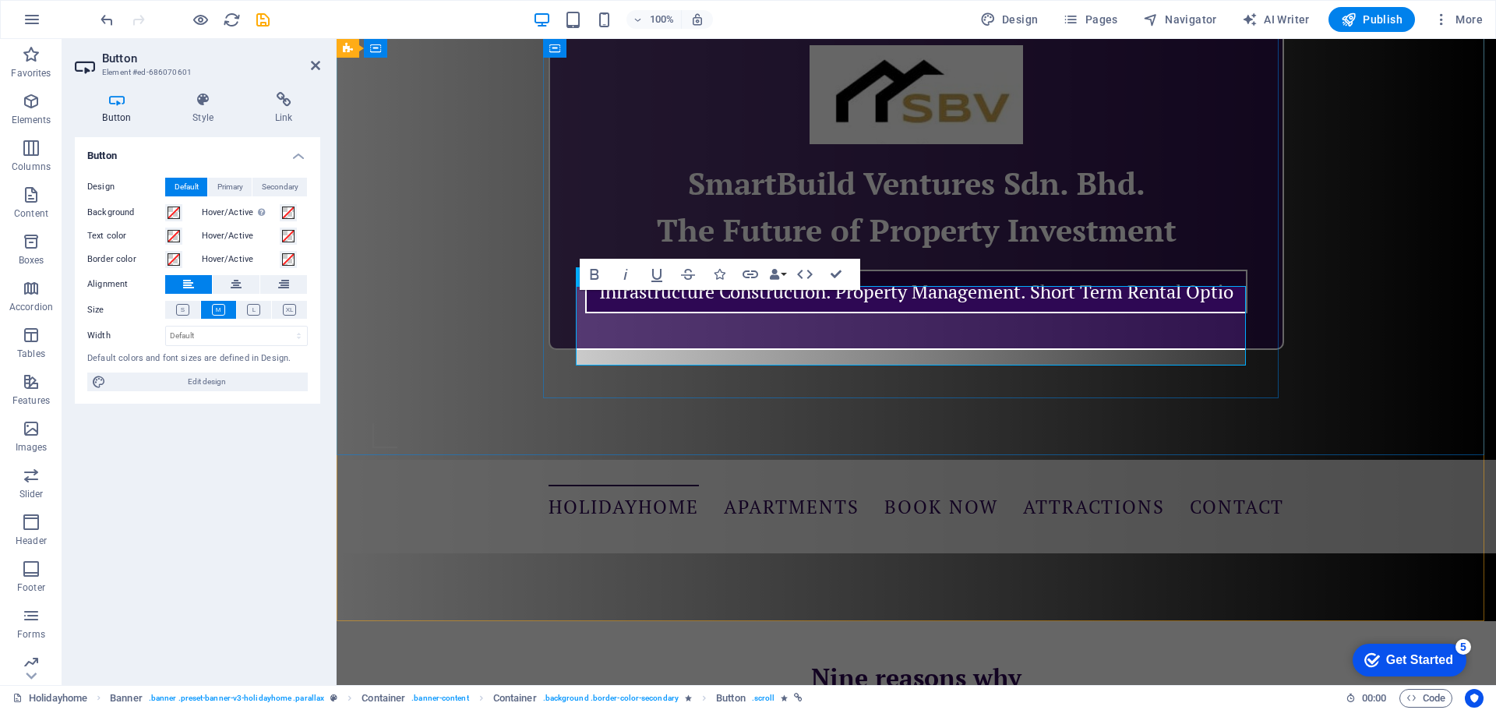
scroll to position [78, 0]
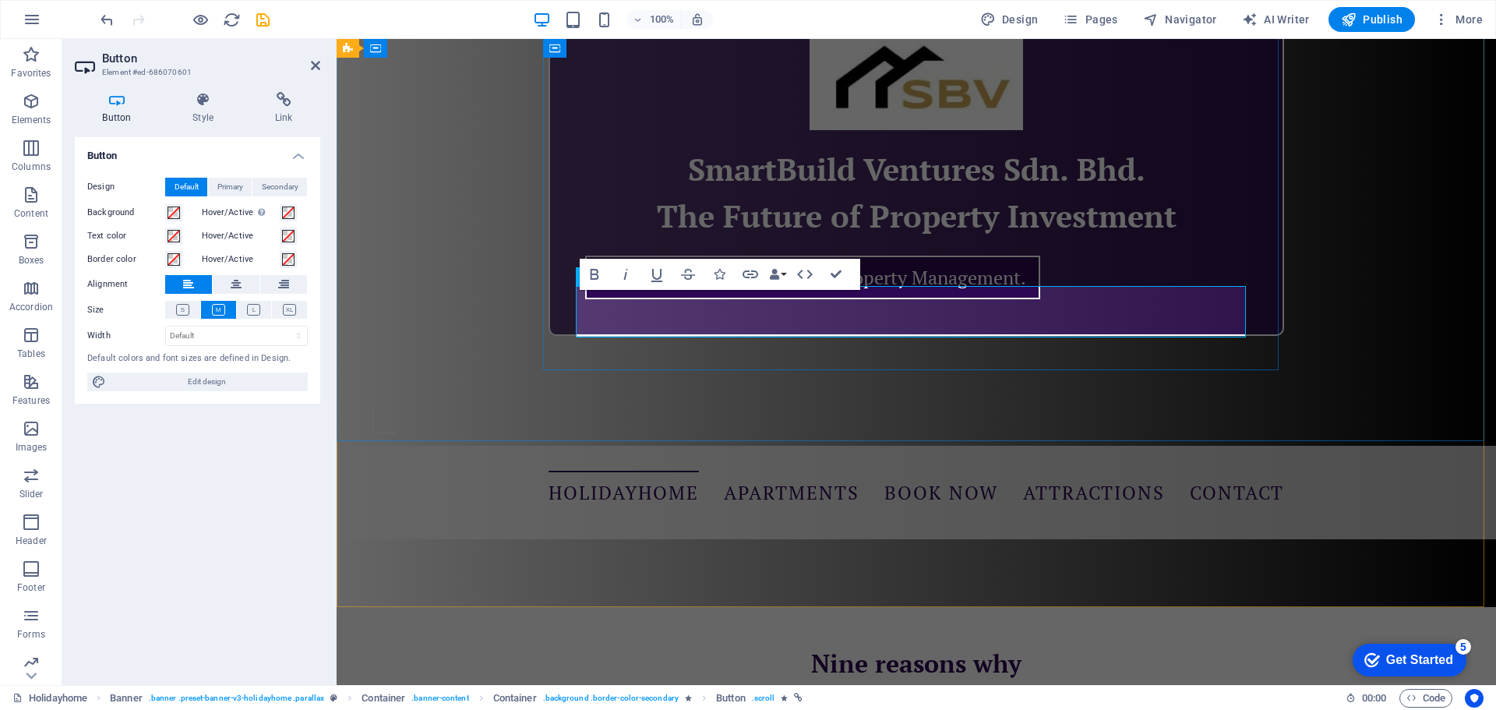
click at [833, 299] on link "Infrastructure Construction. Property Management." at bounding box center [812, 277] width 455 height 44
click at [1030, 299] on link "Infrastructure Construction. Property Management." at bounding box center [812, 277] width 455 height 44
click at [1036, 373] on div "SmartBuild Ventures Sdn. Bhd. The Future of Property Investment Infrastructure …" at bounding box center [915, 167] width 1159 height 412
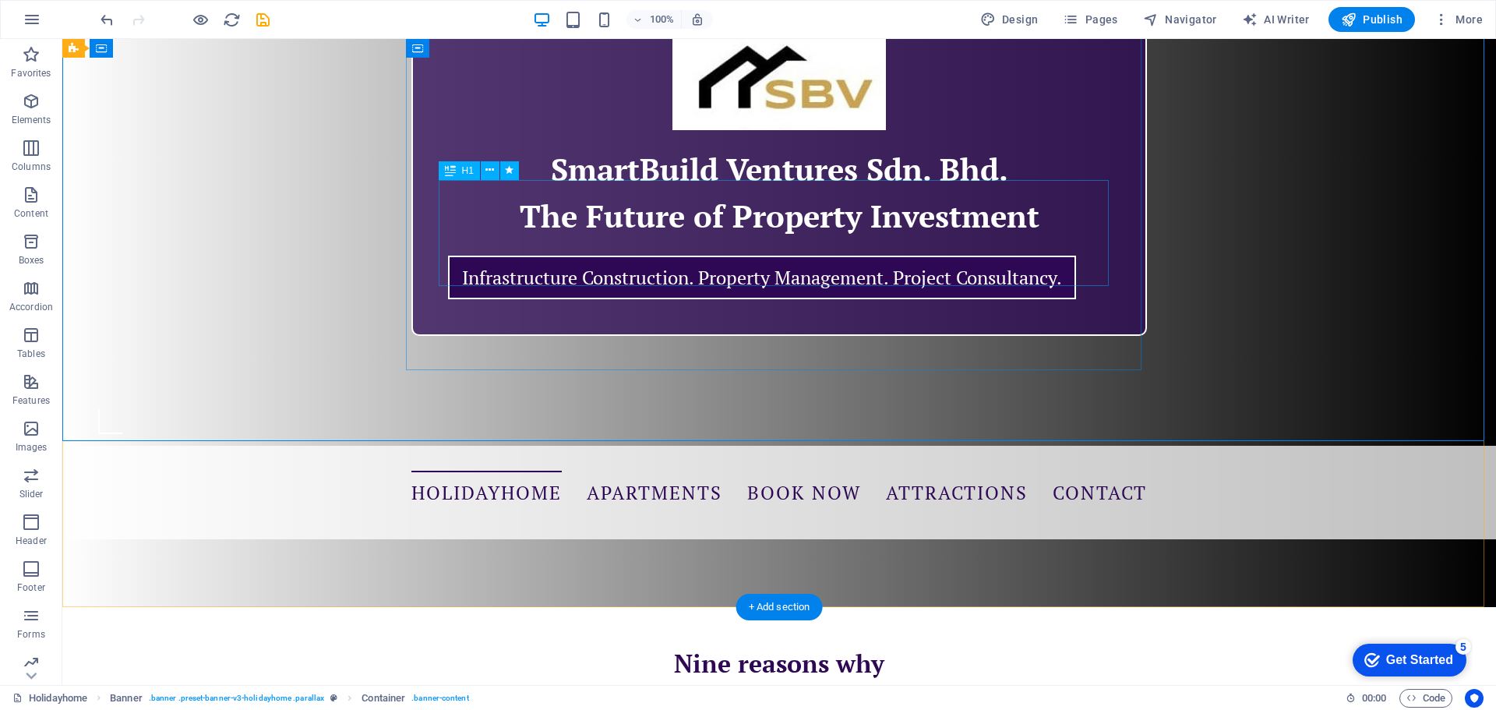
click at [884, 239] on div "SmartBuild Ventures Sdn. Bhd. The Future of Property Investment" at bounding box center [779, 192] width 670 height 93
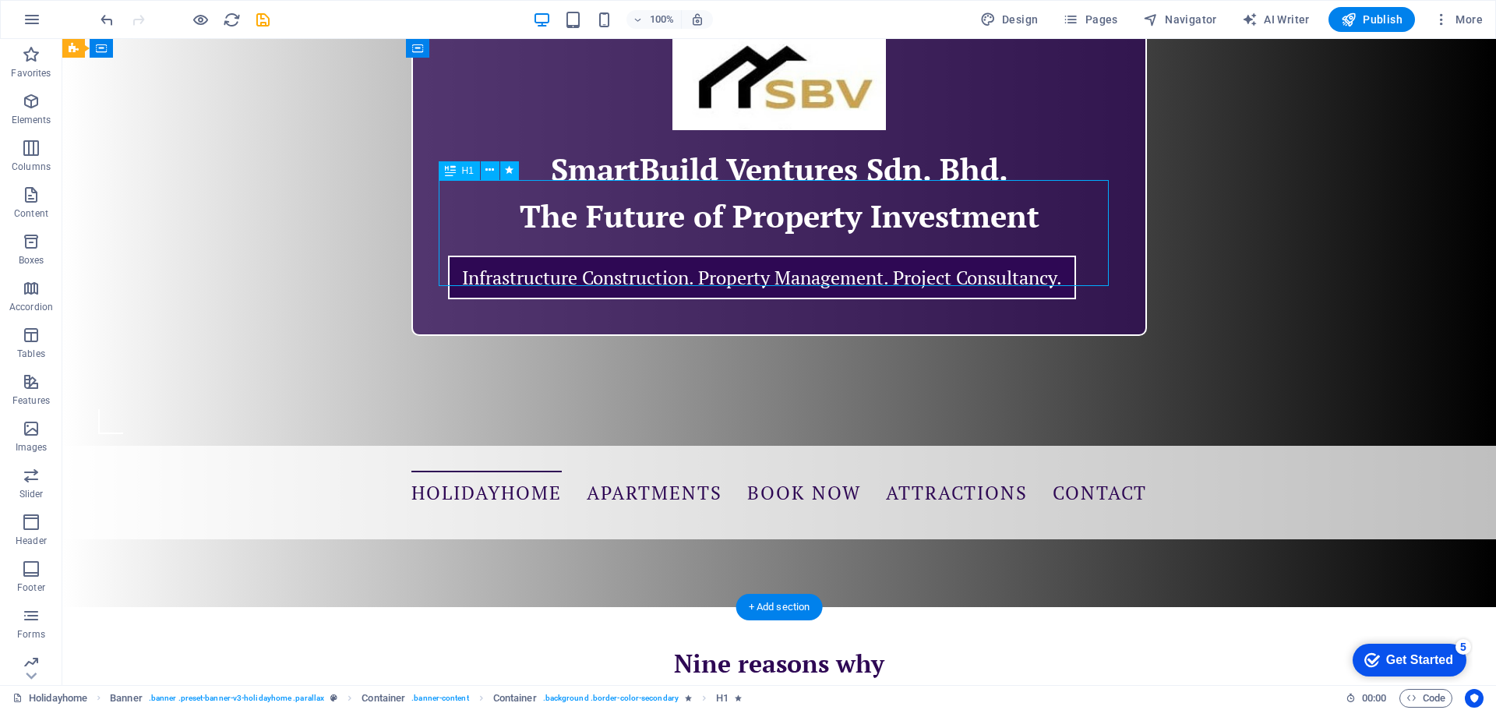
click at [904, 239] on div "SmartBuild Ventures Sdn. Bhd. The Future of Property Investment" at bounding box center [779, 192] width 670 height 93
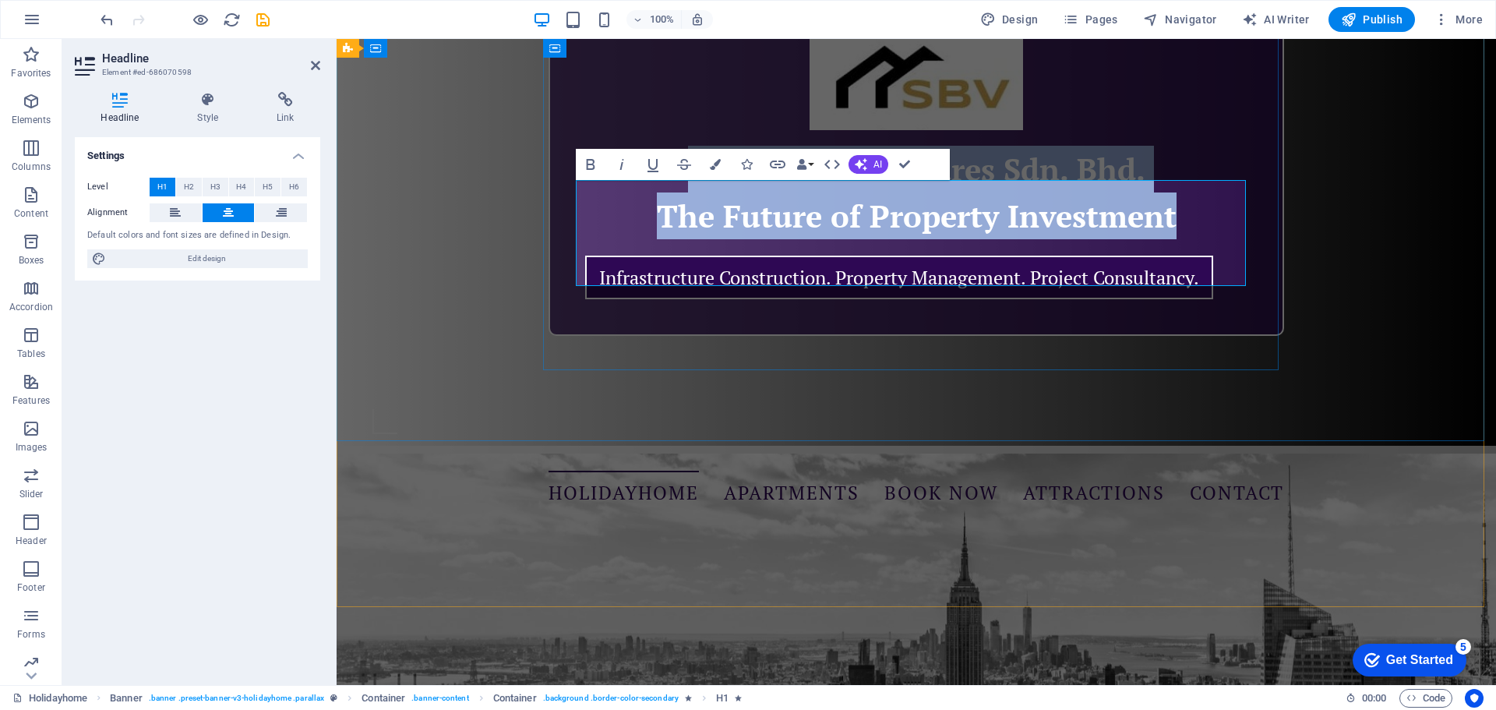
click at [1189, 239] on h1 "SmartBuild Ventures Sdn. Bhd. The Future of Property Investment" at bounding box center [916, 192] width 670 height 93
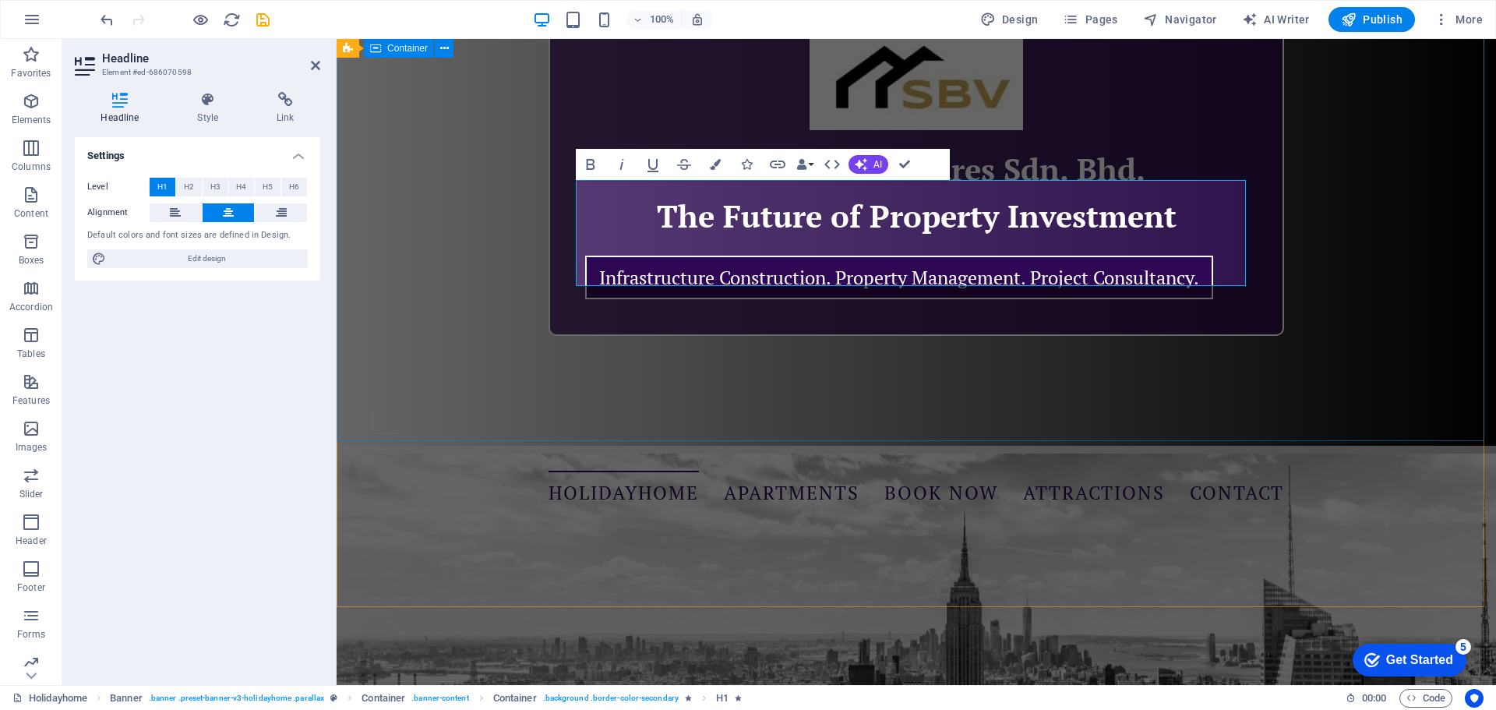
click at [977, 373] on div "SmartBuild Ventures Sdn. Bhd. The Future of Property Investment Infrastructure …" at bounding box center [915, 167] width 1159 height 412
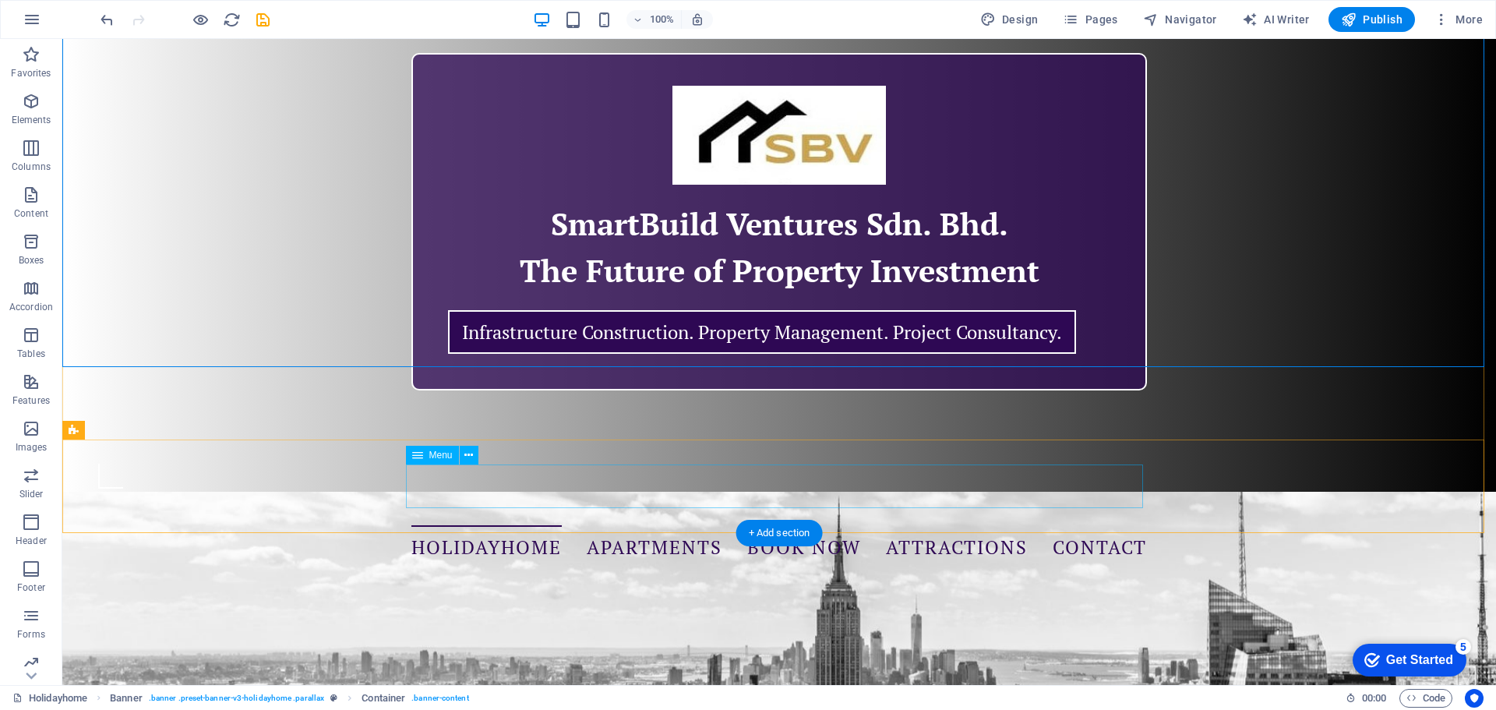
scroll to position [0, 0]
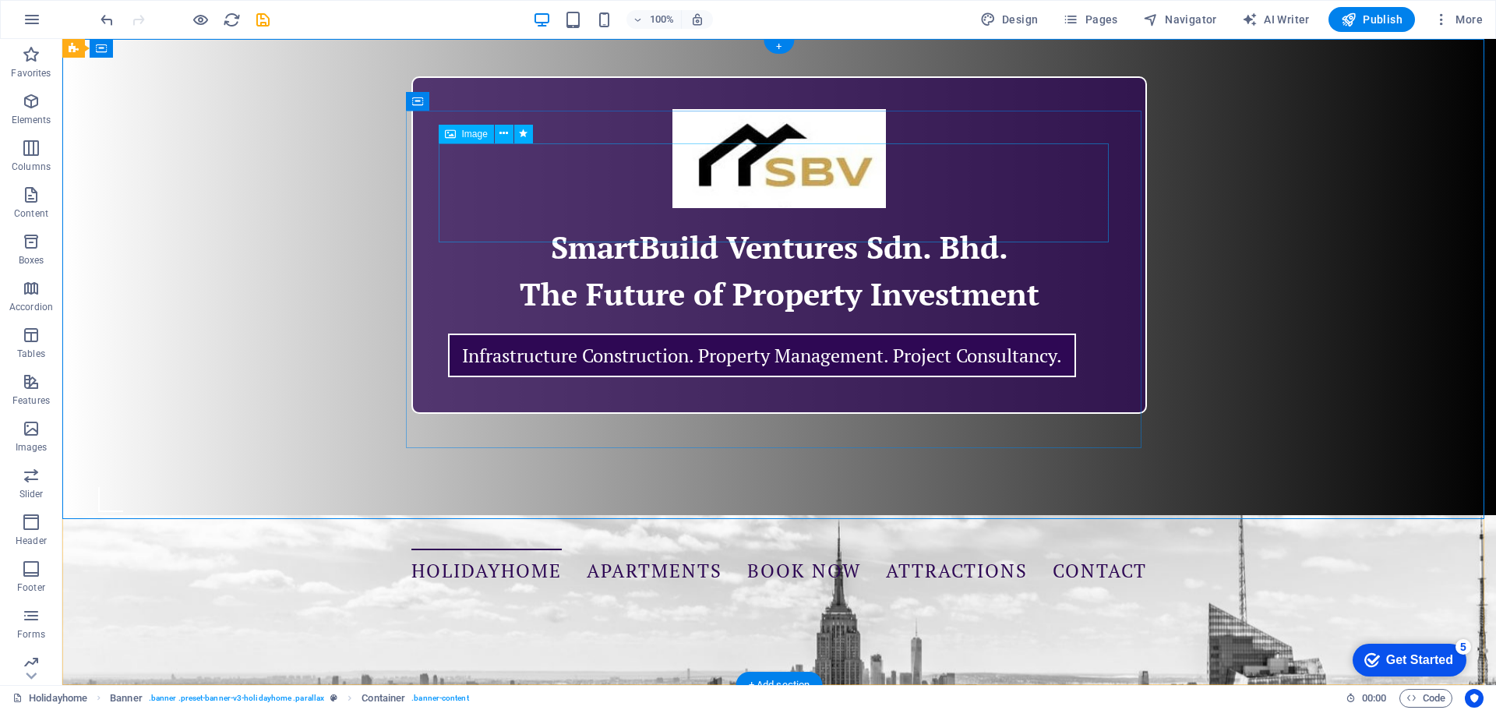
click at [828, 189] on figure at bounding box center [779, 158] width 670 height 99
click at [284, 335] on div "SmartBuild Ventures Sdn. Bhd. The Future of Property Investment Infrastructure …" at bounding box center [778, 245] width 1433 height 412
click at [1381, 23] on span "Publish" at bounding box center [1372, 20] width 62 height 16
